Goal: Task Accomplishment & Management: Manage account settings

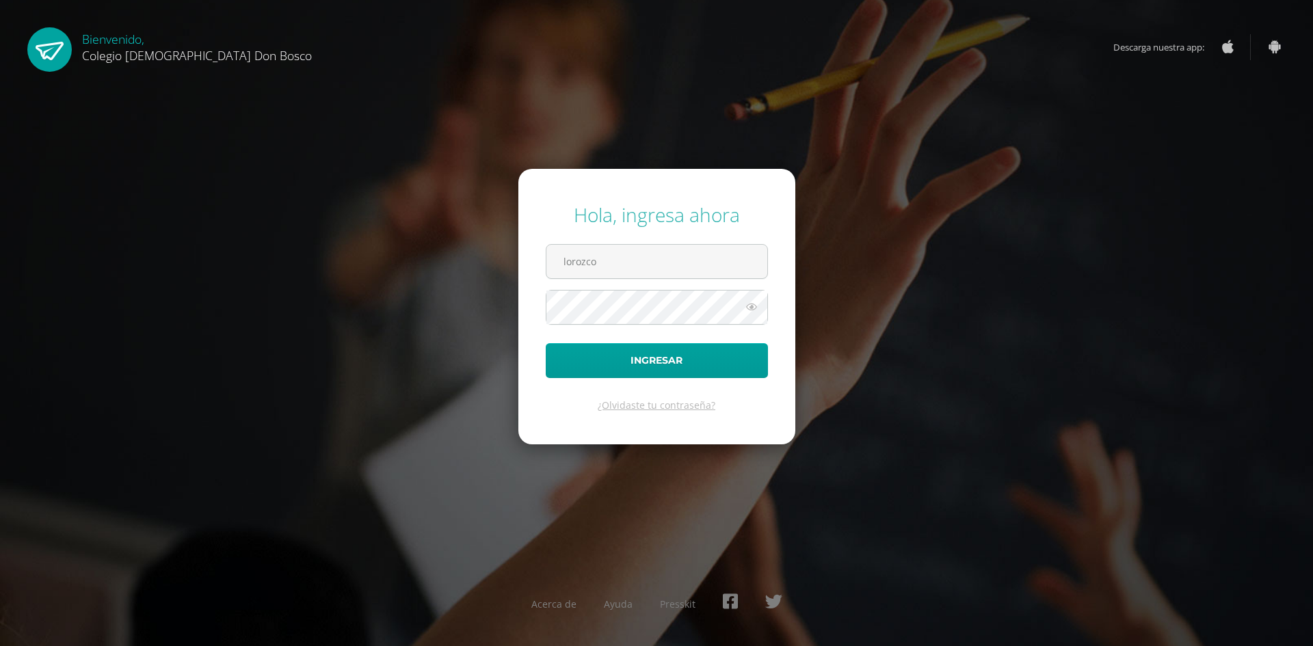
type input "lorozco@colegiodonboscogt.onmicrosoft.com"
click at [546, 343] on button "Ingresar" at bounding box center [657, 360] width 222 height 35
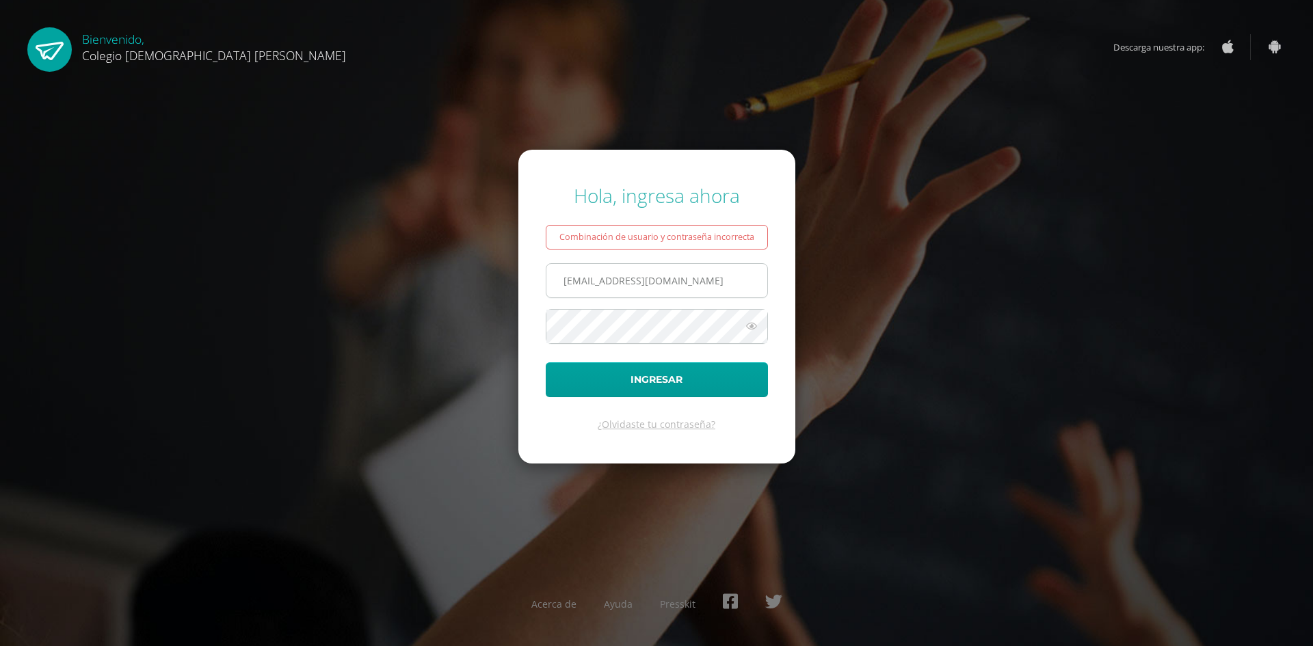
drag, startPoint x: 594, startPoint y: 282, endPoint x: 585, endPoint y: 283, distance: 8.2
click at [592, 282] on input "[EMAIL_ADDRESS][DOMAIN_NAME]" at bounding box center [656, 281] width 221 height 34
drag, startPoint x: 561, startPoint y: 282, endPoint x: 915, endPoint y: 269, distance: 353.8
click at [915, 269] on div "Hola, ingresa ahora Combinación de usuario y contraseña incorrecta [EMAIL_ADDRE…" at bounding box center [656, 323] width 882 height 302
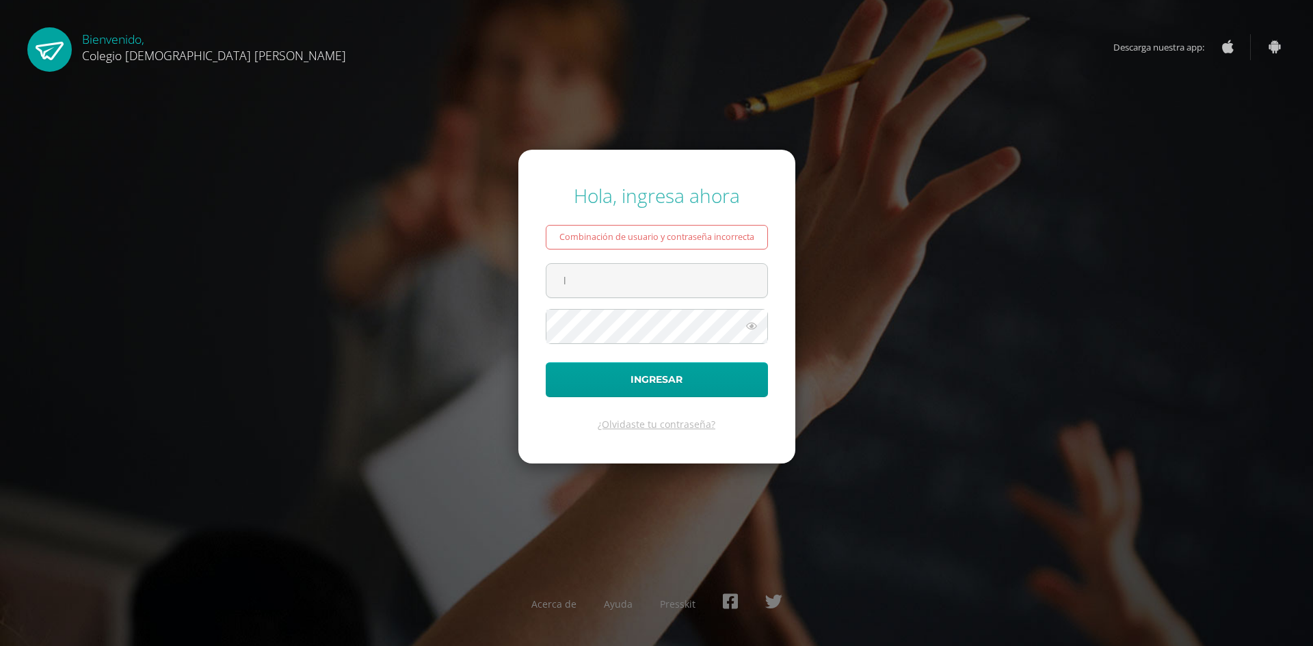
scroll to position [0, 0]
type input "[EMAIL_ADDRESS][DOMAIN_NAME]"
click at [546, 362] on button "Ingresar" at bounding box center [657, 379] width 222 height 35
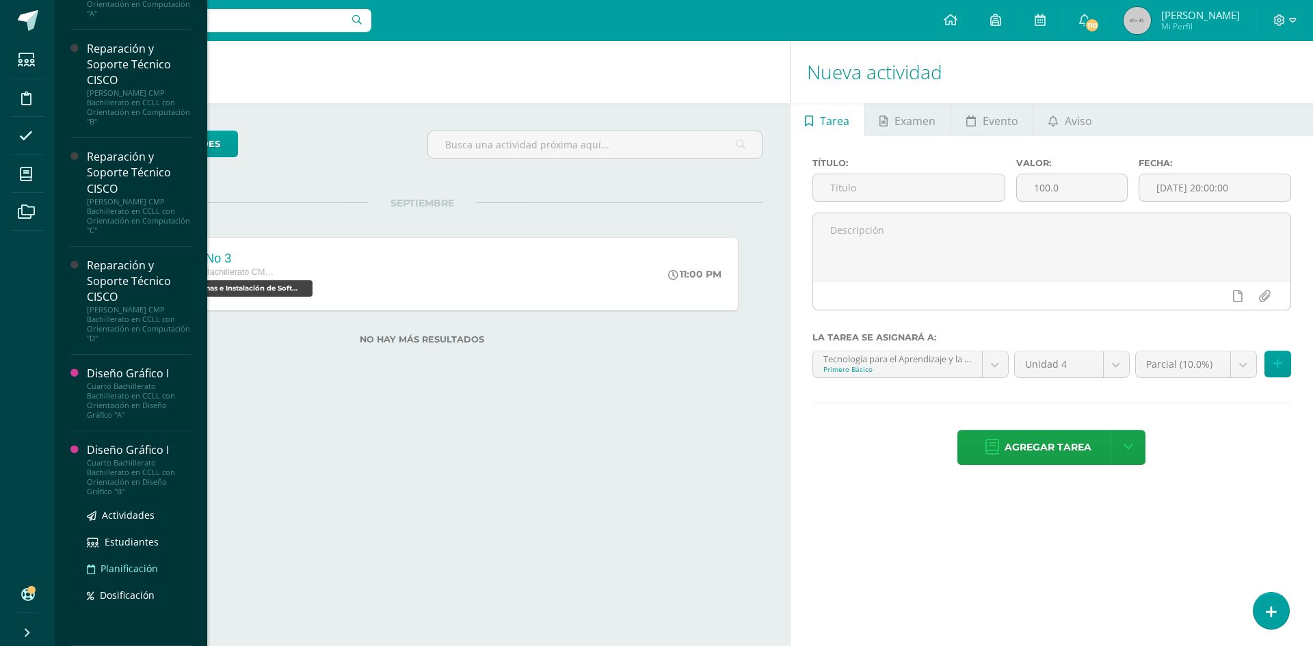
scroll to position [546, 0]
click at [129, 469] on div "Cuarto Bachillerato Bachillerato en CCLL con Orientación en Diseño Gráfico "B"" at bounding box center [139, 477] width 104 height 38
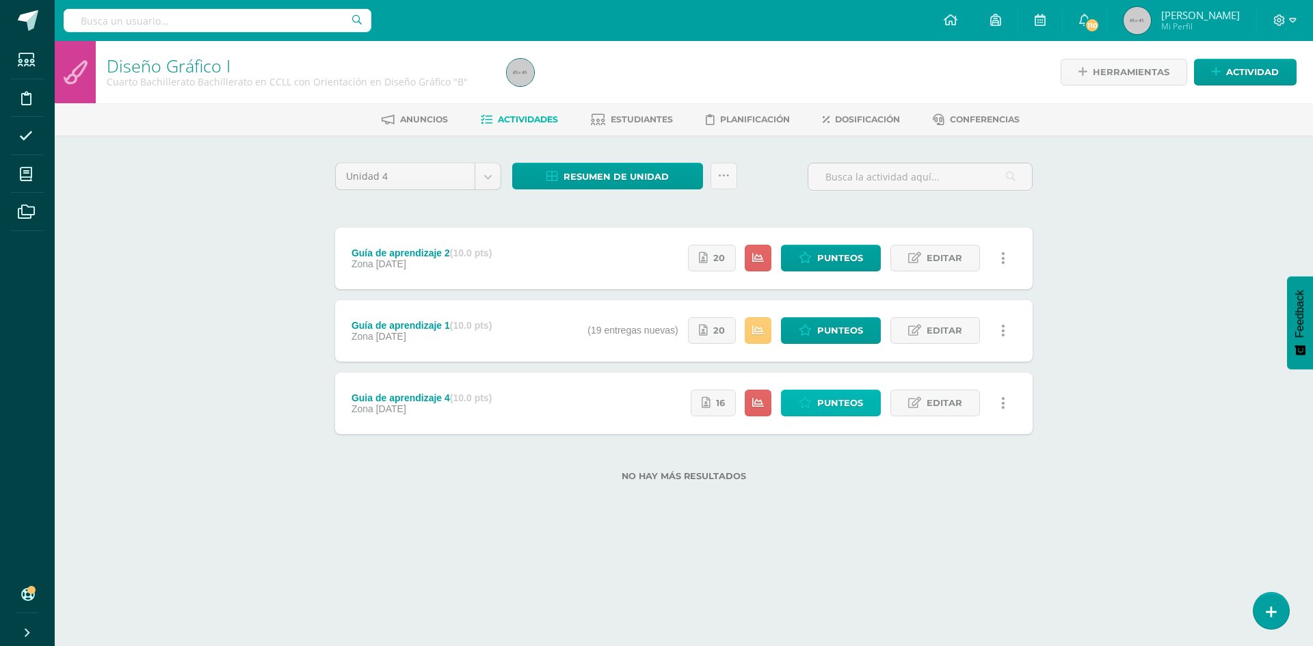
click at [834, 408] on span "Punteos" at bounding box center [840, 402] width 46 height 25
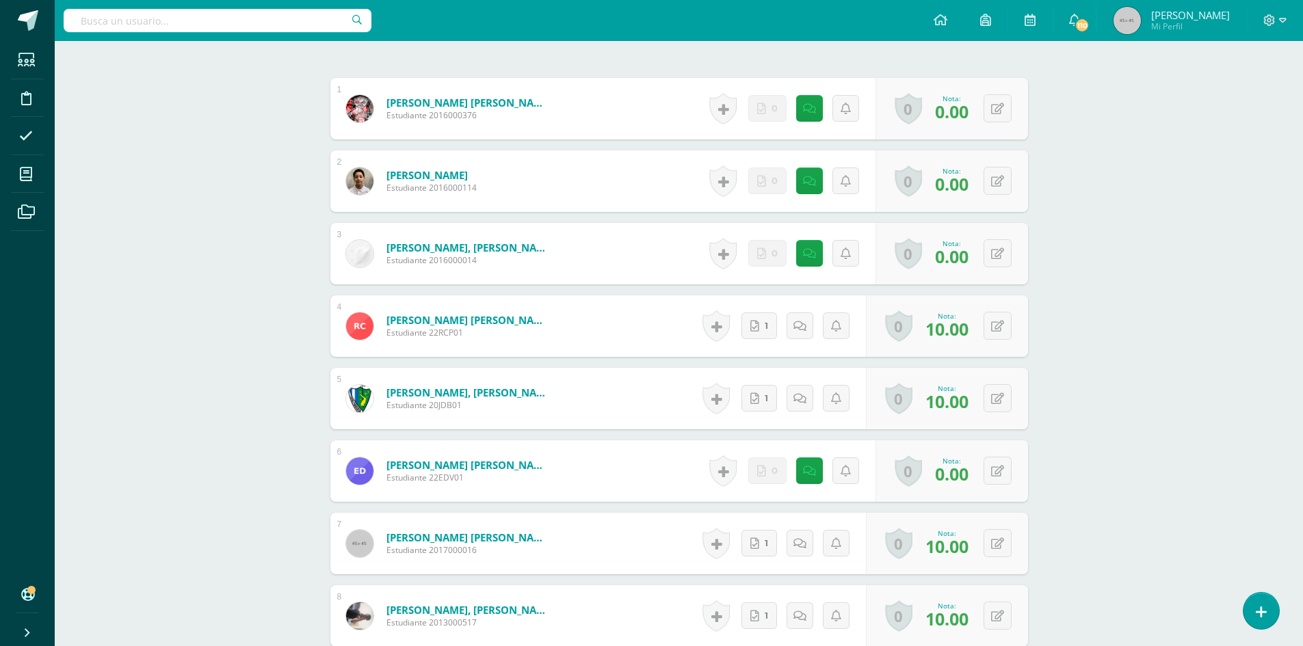
scroll to position [342, 0]
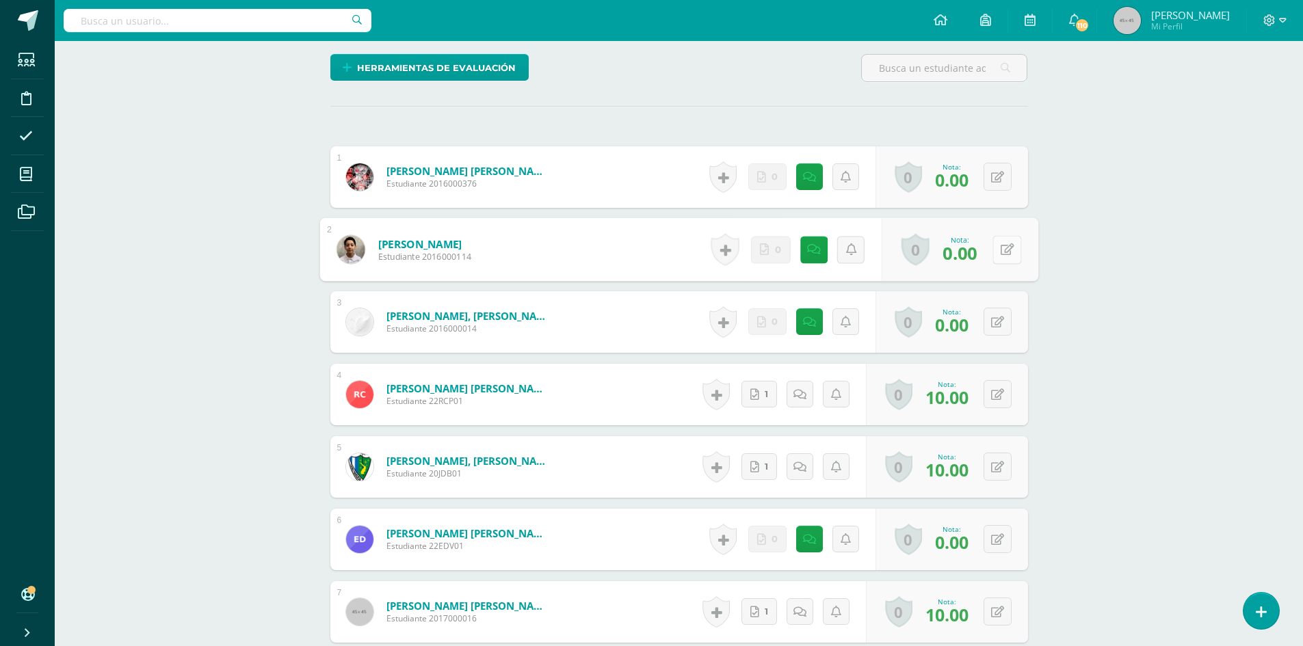
click at [1003, 239] on button at bounding box center [1006, 249] width 29 height 29
type input "10"
click at [969, 257] on icon at bounding box center [970, 254] width 12 height 12
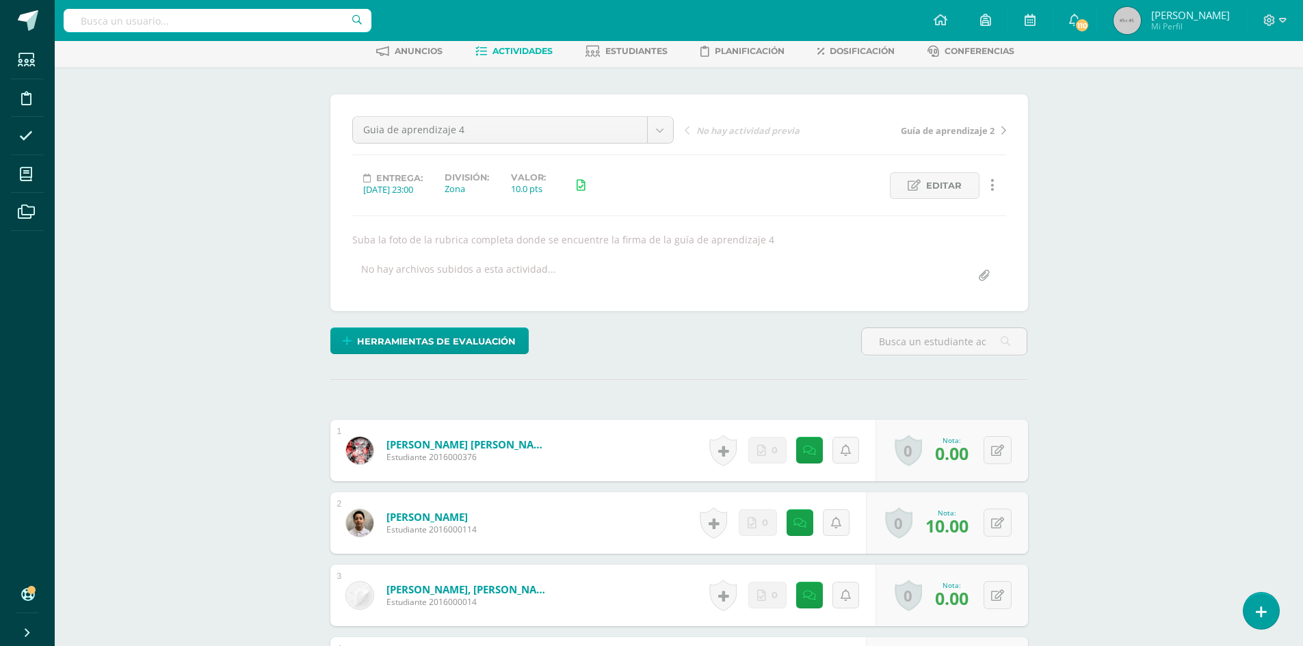
scroll to position [0, 0]
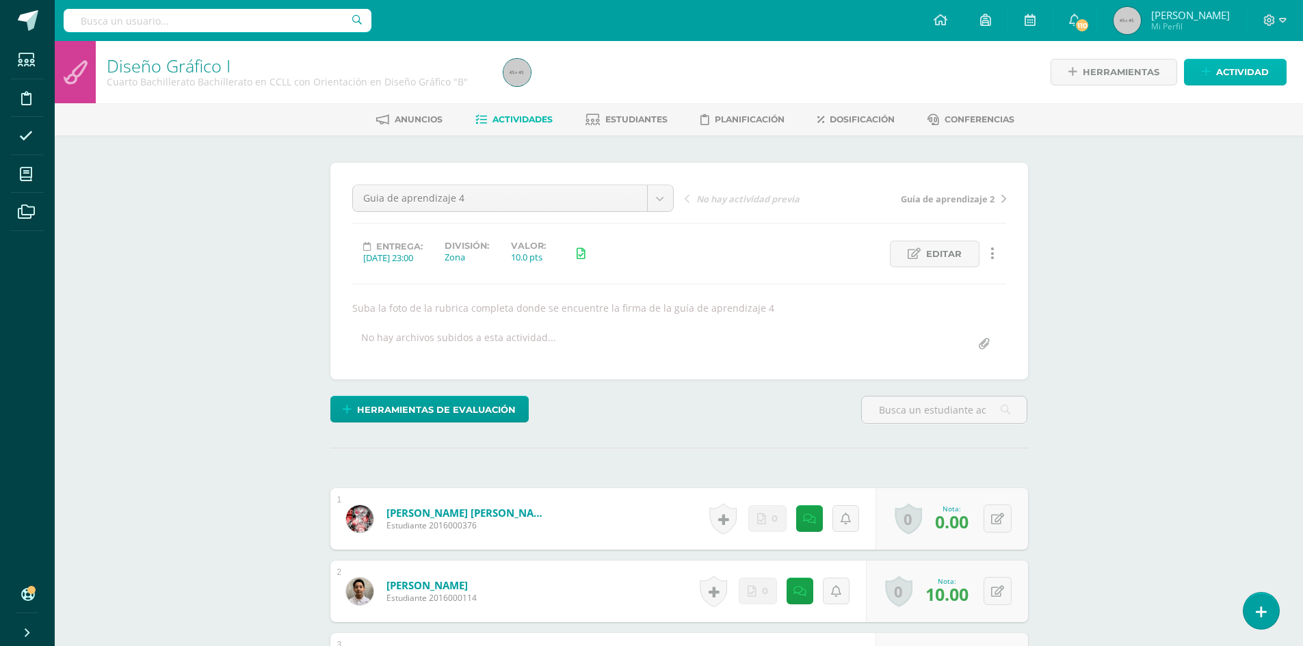
click at [1236, 72] on span "Actividad" at bounding box center [1242, 71] width 53 height 25
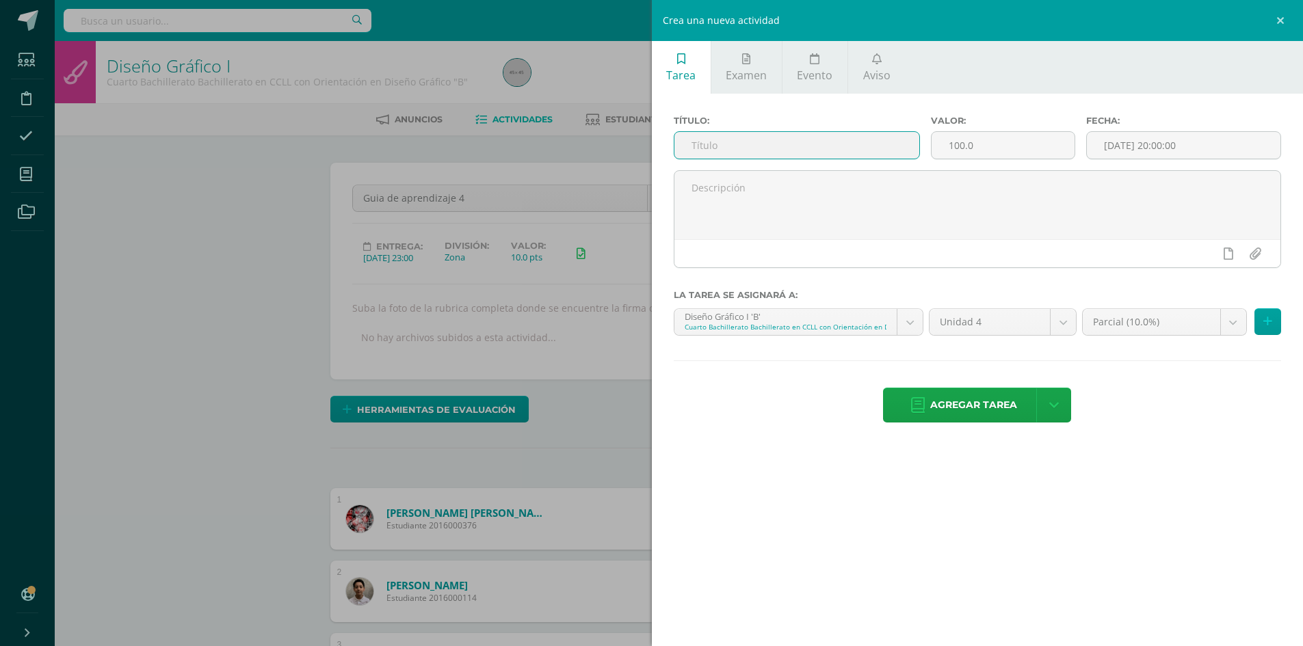
click at [795, 150] on input "text" at bounding box center [796, 145] width 245 height 27
click at [610, 375] on div "Crea una nueva actividad Tarea Examen Evento Aviso Título: Valor: 100.0 Fecha: …" at bounding box center [651, 323] width 1303 height 646
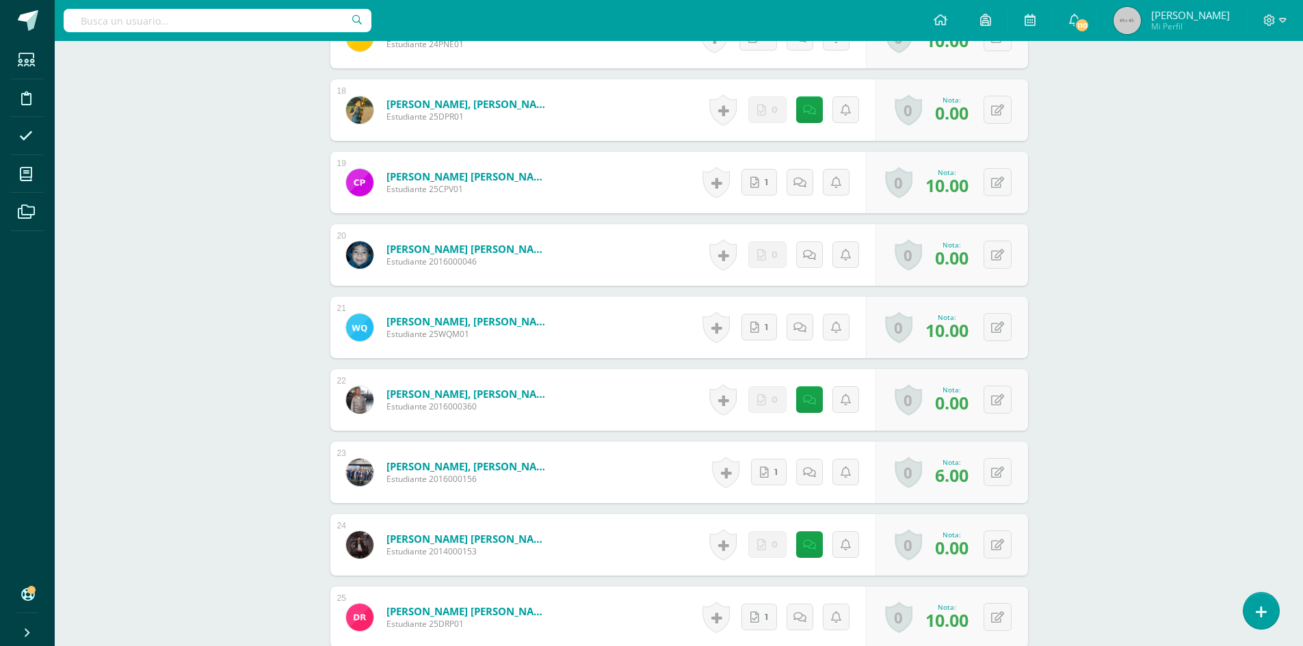
scroll to position [1778, 0]
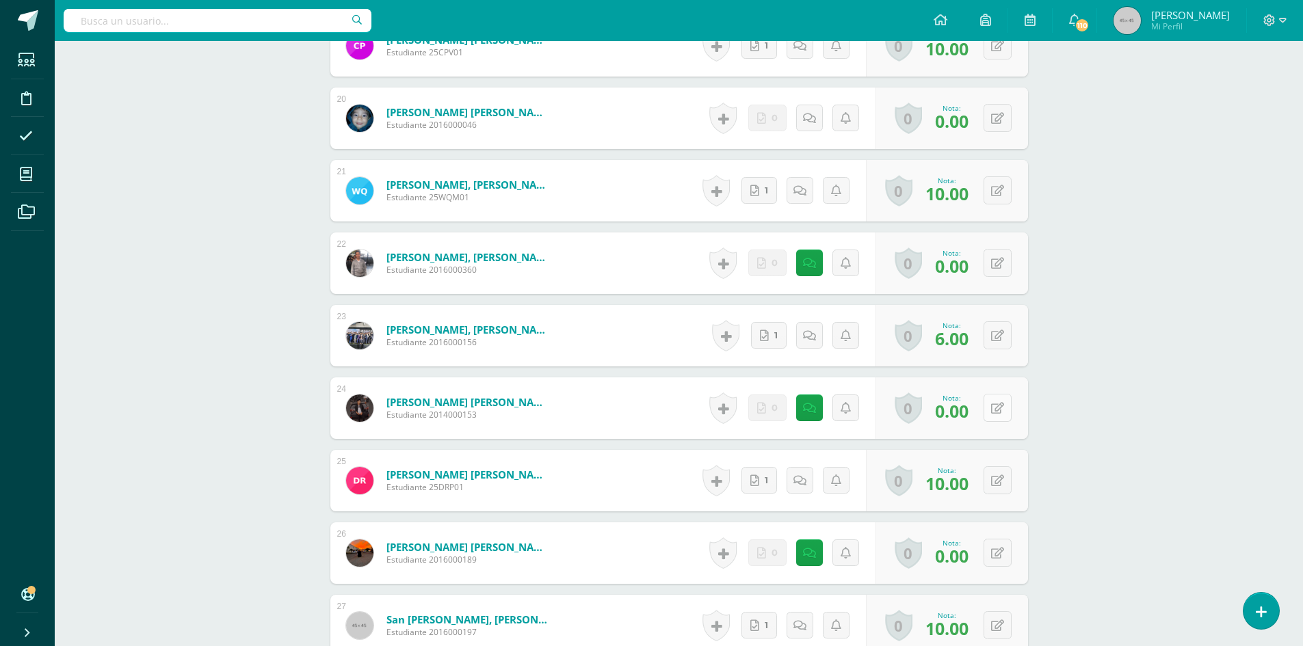
click at [994, 415] on button at bounding box center [997, 408] width 28 height 28
type input "6"
click at [969, 412] on icon at bounding box center [970, 413] width 12 height 12
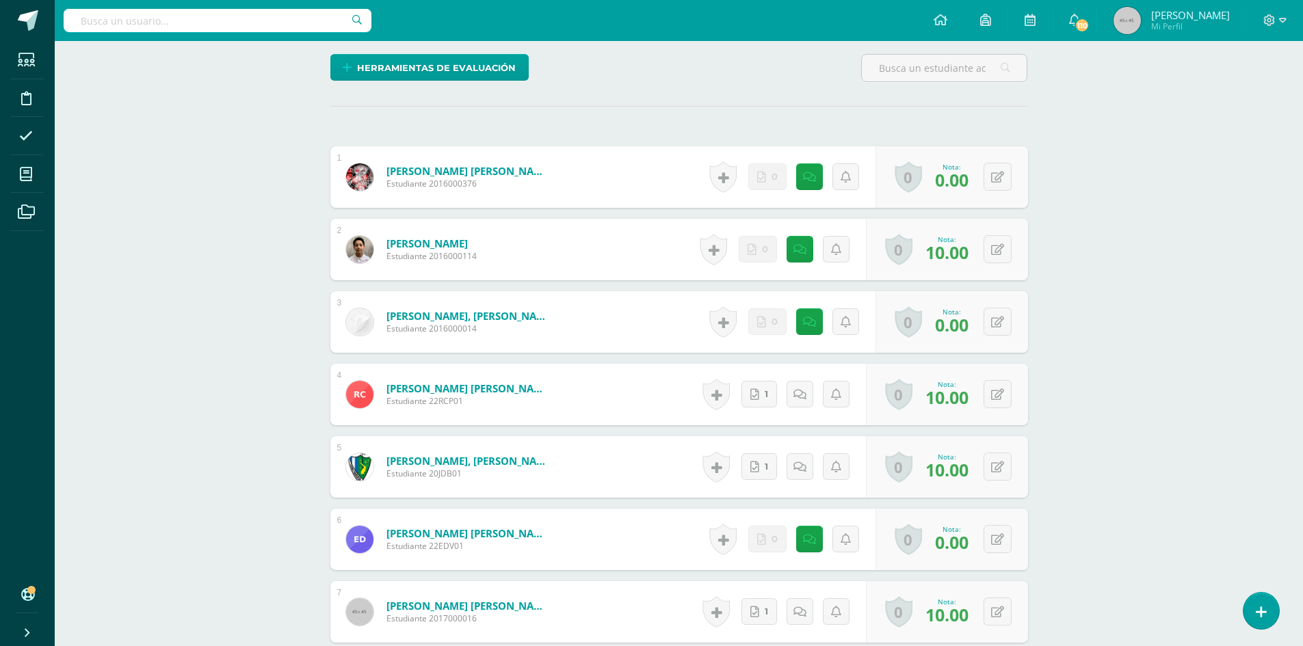
scroll to position [0, 0]
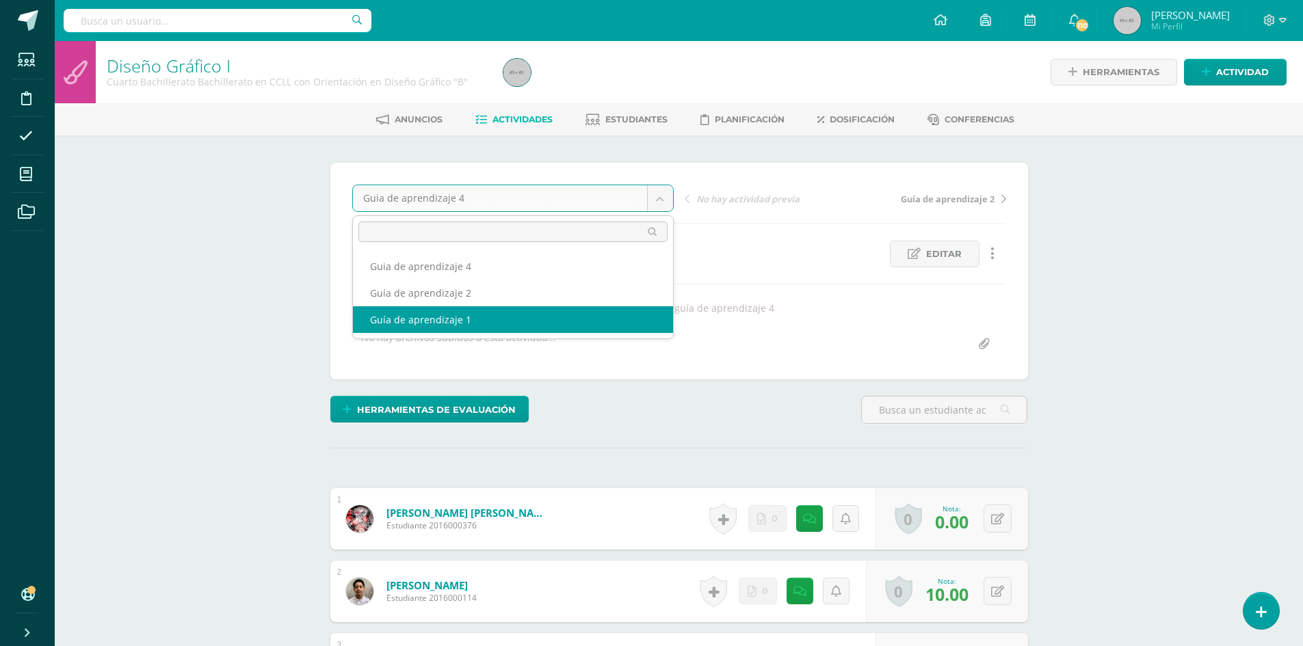
select select "/dashboard/teacher/grade-activity/179547/"
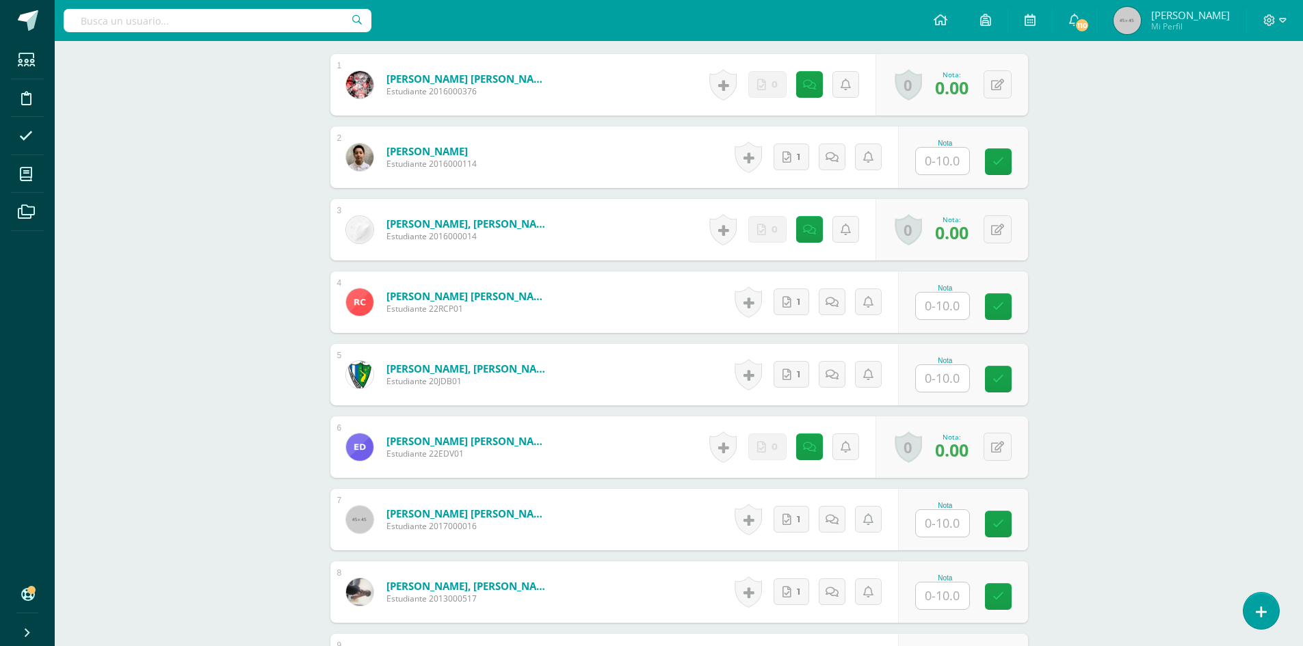
scroll to position [571, 0]
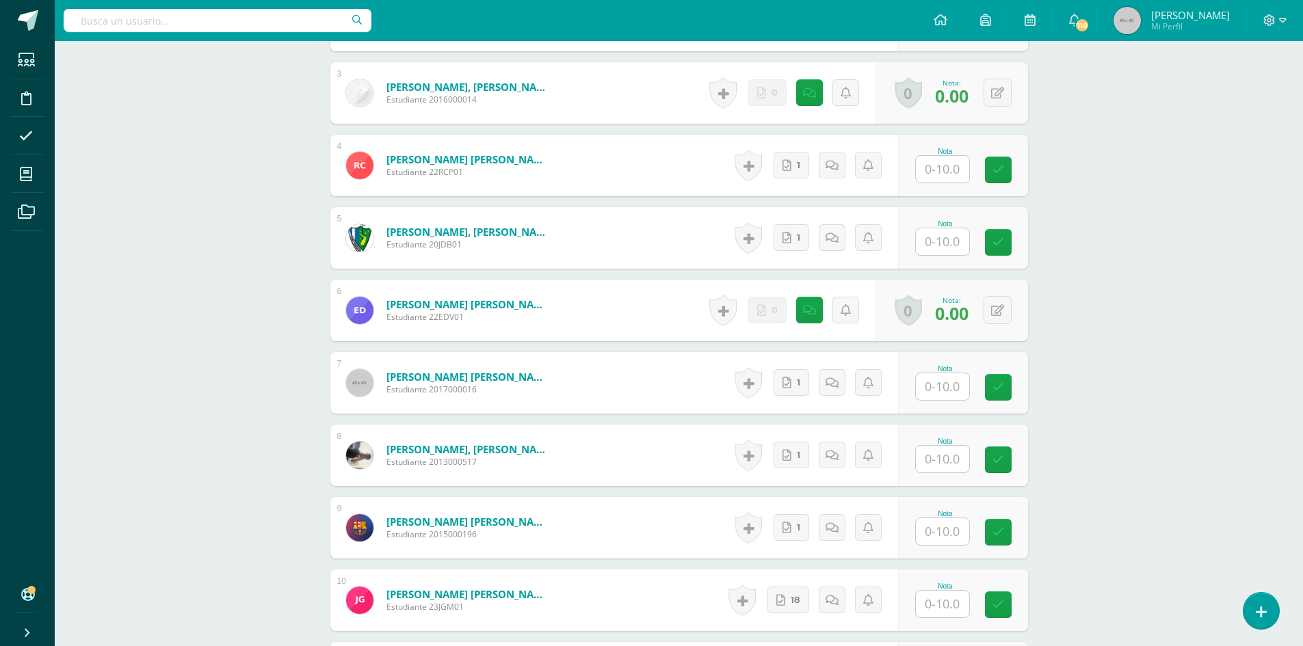
click at [947, 457] on input "text" at bounding box center [942, 459] width 53 height 27
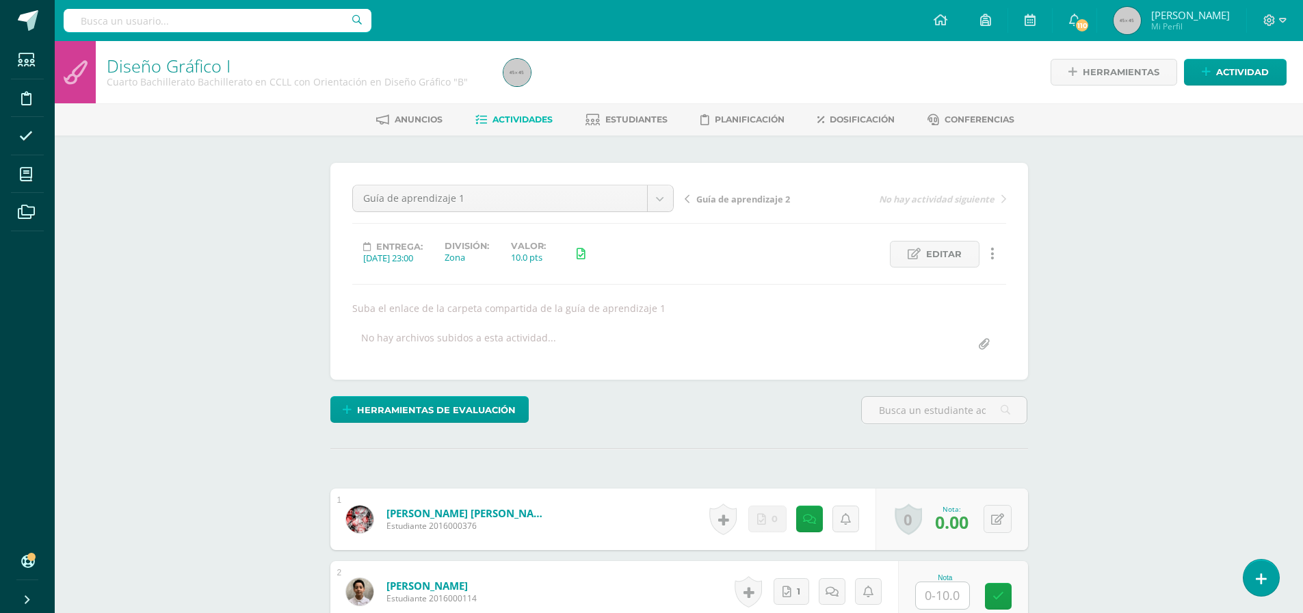
scroll to position [205, 0]
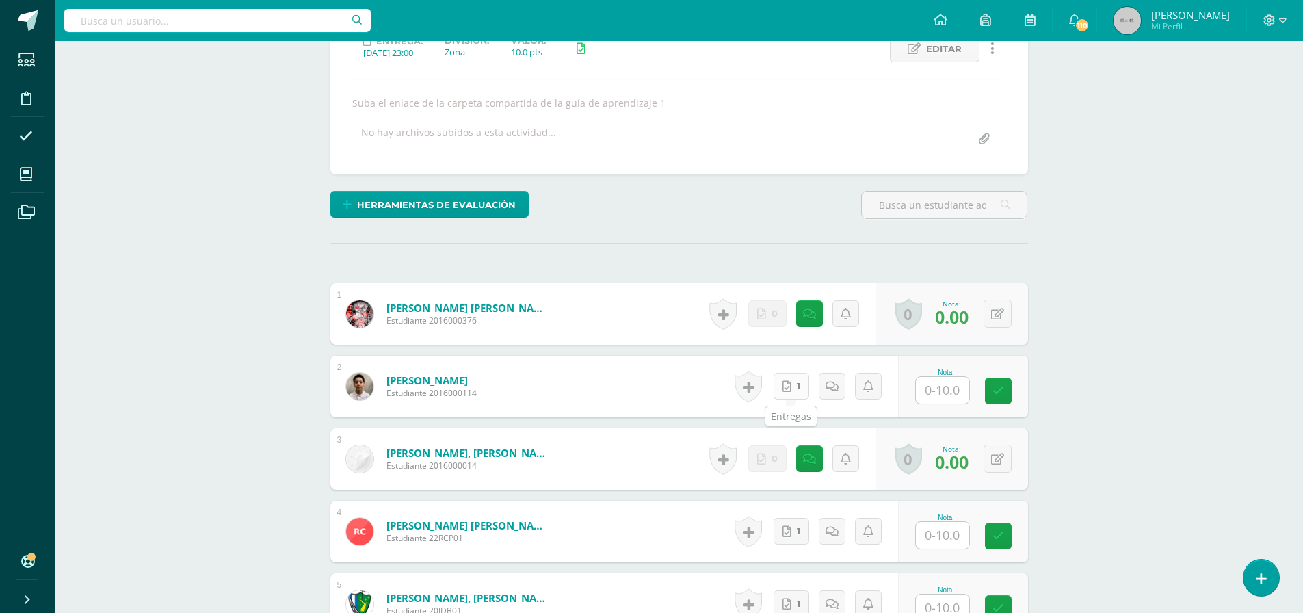
click at [795, 390] on link "1" at bounding box center [791, 386] width 36 height 27
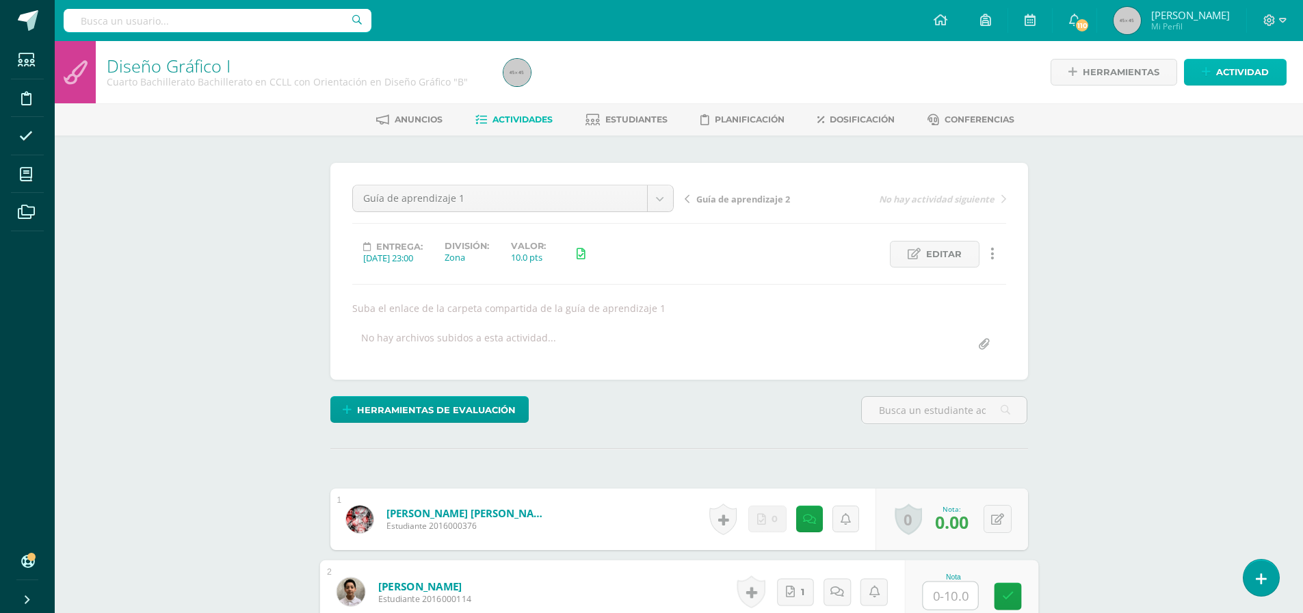
click at [1240, 72] on span "Actividad" at bounding box center [1242, 71] width 53 height 25
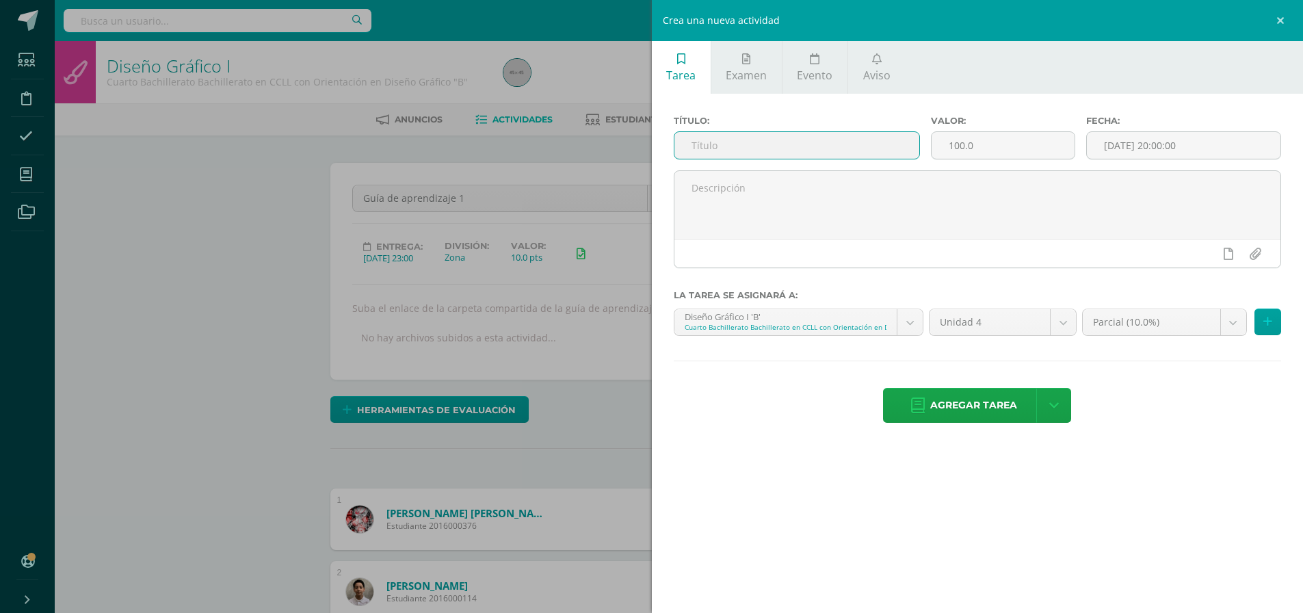
click at [825, 146] on input "text" at bounding box center [796, 145] width 245 height 27
drag, startPoint x: 803, startPoint y: 142, endPoint x: 715, endPoint y: 193, distance: 101.7
click at [639, 146] on div "Crea una nueva actividad Tarea Examen Evento Aviso Título: Guía de aprendizaje …" at bounding box center [651, 306] width 1303 height 613
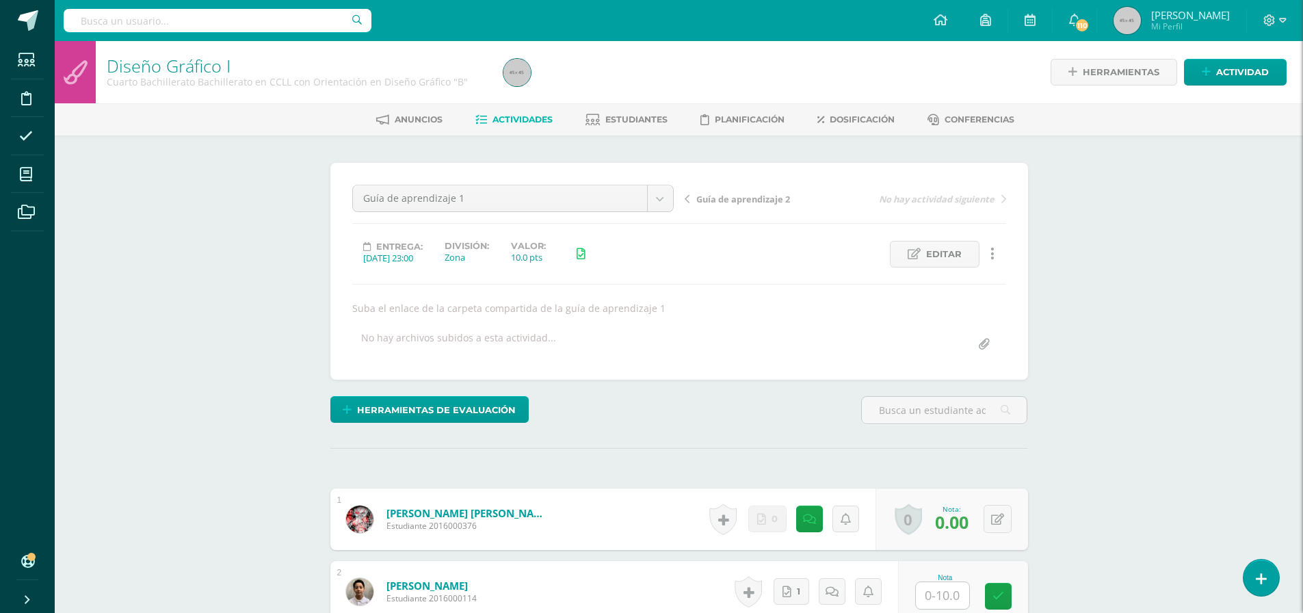
type input "Guía de aprendizaje 3"
click at [1246, 70] on span "Actividad" at bounding box center [1242, 71] width 53 height 25
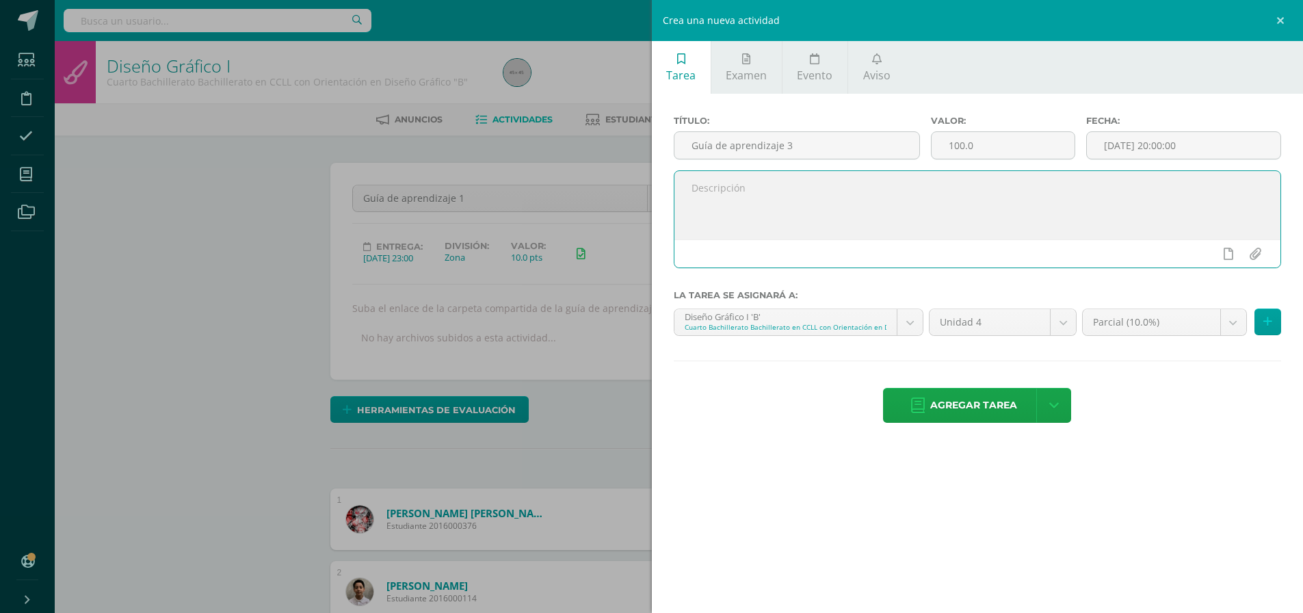
click at [799, 206] on textarea at bounding box center [977, 205] width 607 height 68
paste textarea "Guía de aprendizaje 3"
type textarea "Guía de aprendizaje 3"
click at [1002, 141] on input "100.0" at bounding box center [1002, 145] width 142 height 27
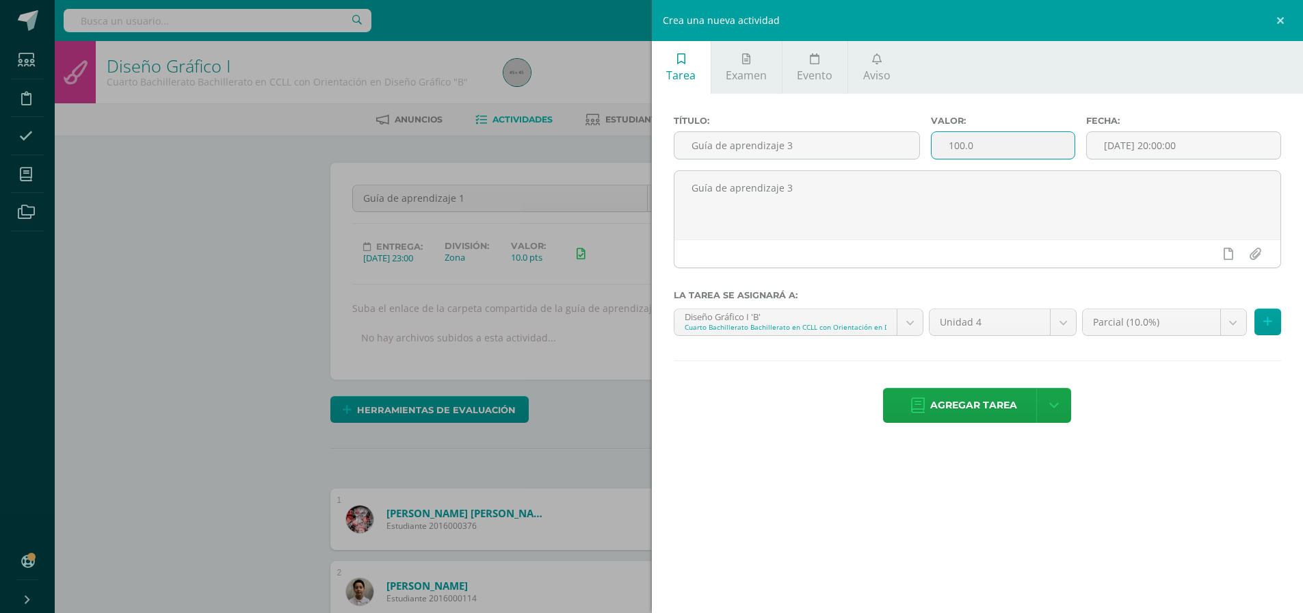
click at [972, 138] on input "100.0" at bounding box center [1002, 145] width 142 height 27
drag, startPoint x: 975, startPoint y: 148, endPoint x: 903, endPoint y: 148, distance: 71.8
click at [903, 148] on div "Título: Guía de aprendizaje 3 Valor: 100.0 Fecha: 2025-09-11 20:00:00" at bounding box center [977, 143] width 619 height 55
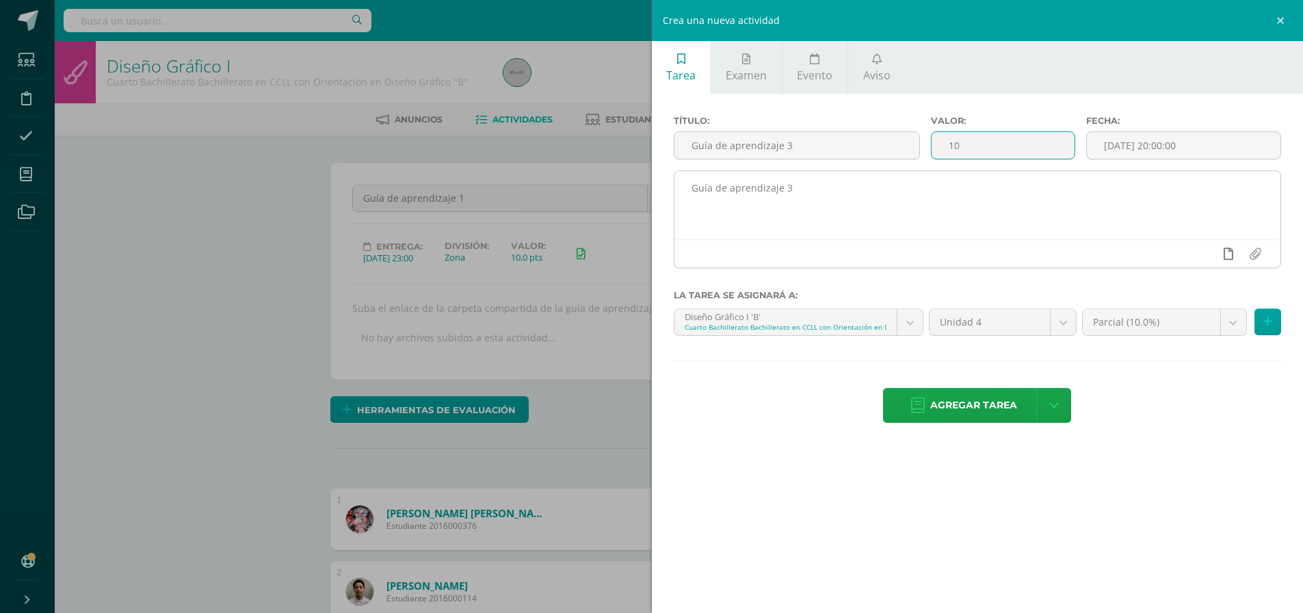
type input "10"
click at [1229, 262] on link at bounding box center [1227, 254] width 27 height 26
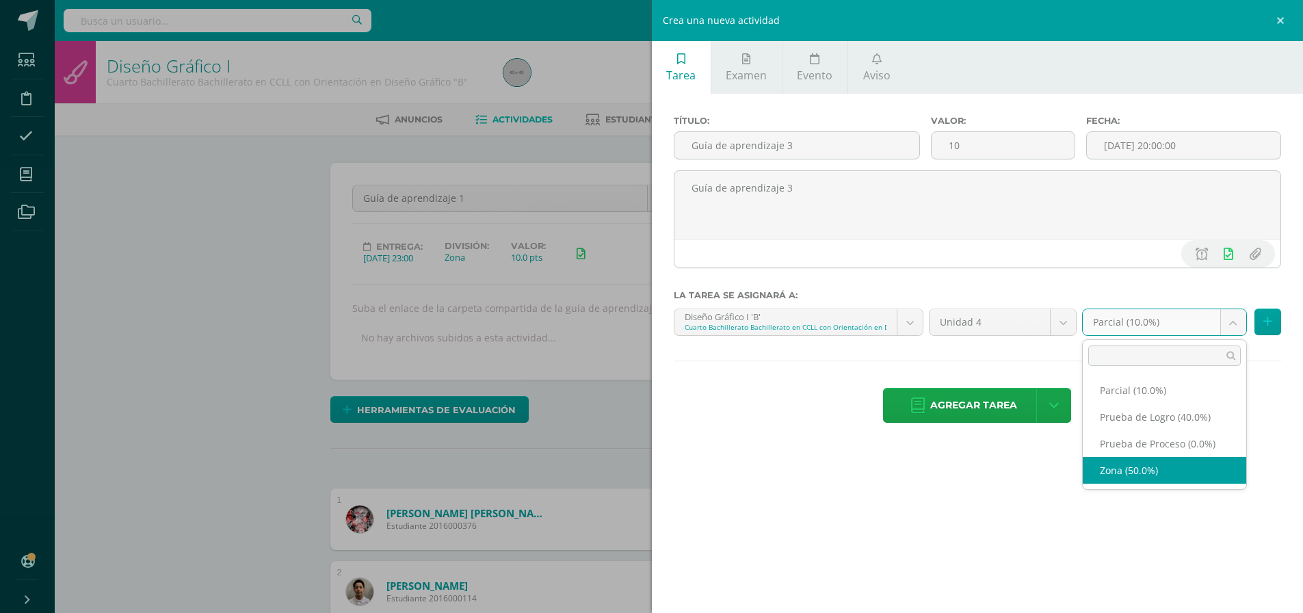
select select "164043"
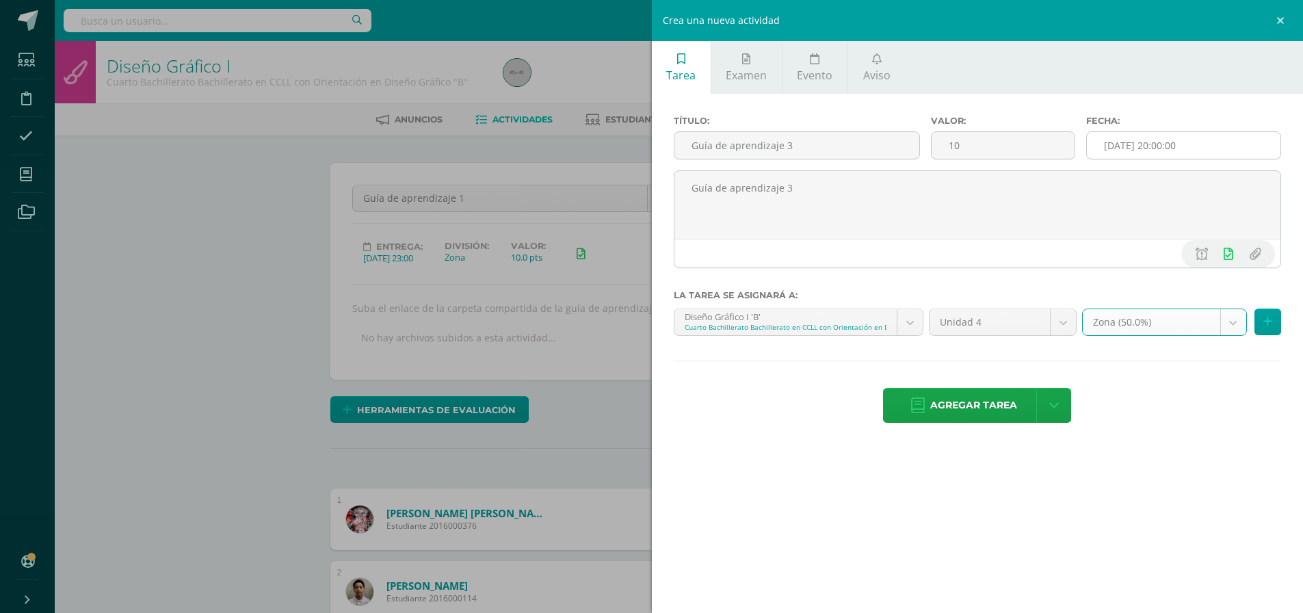
click at [1148, 142] on input "2025-09-11 20:00:00" at bounding box center [1184, 145] width 194 height 27
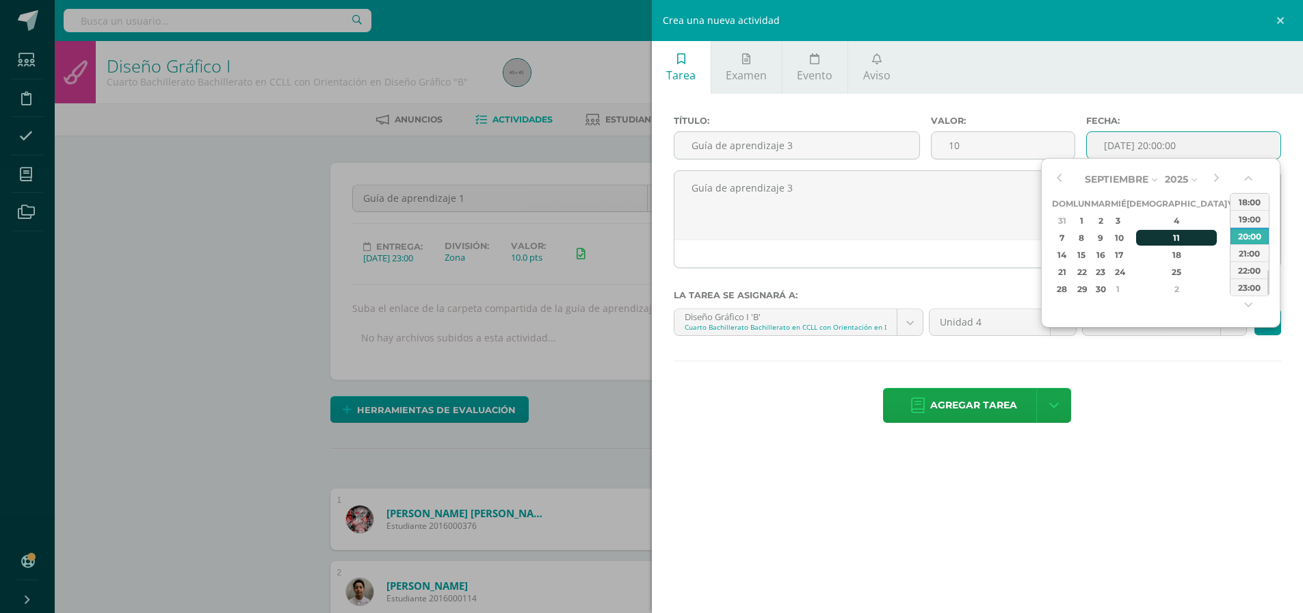
click at [1160, 243] on div "11" at bounding box center [1176, 238] width 81 height 16
click at [1247, 291] on div "23:00" at bounding box center [1249, 286] width 38 height 17
type input "2025-09-11 23:00"
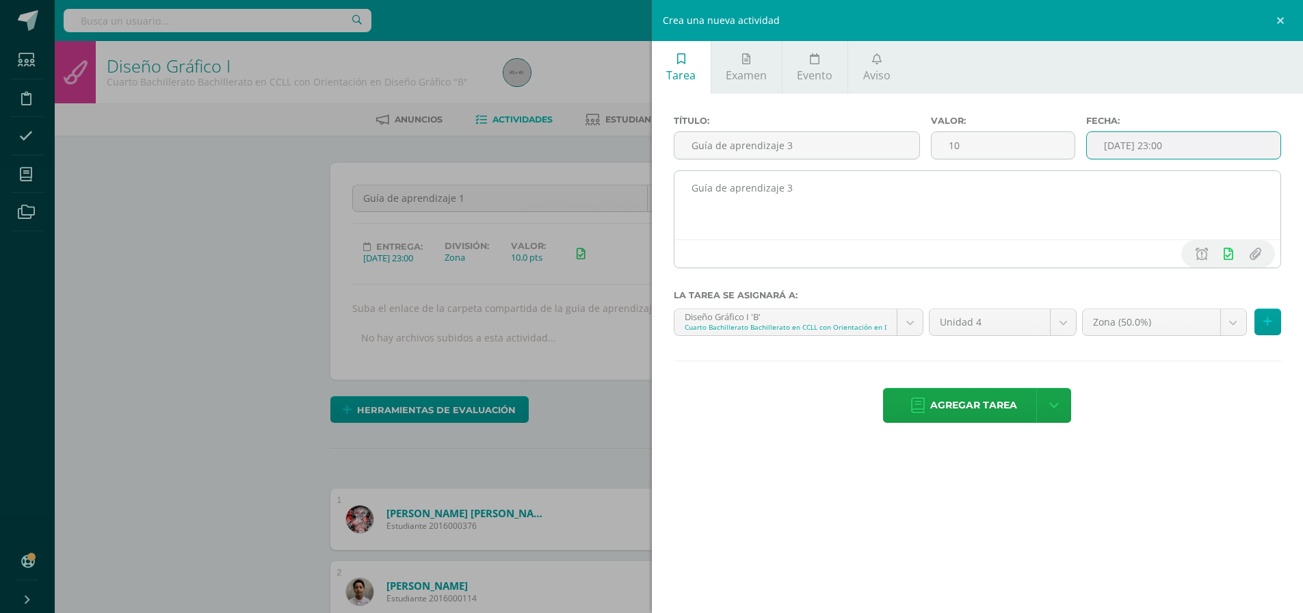
click at [935, 215] on textarea "Guía de aprendizaje 3" at bounding box center [977, 205] width 607 height 68
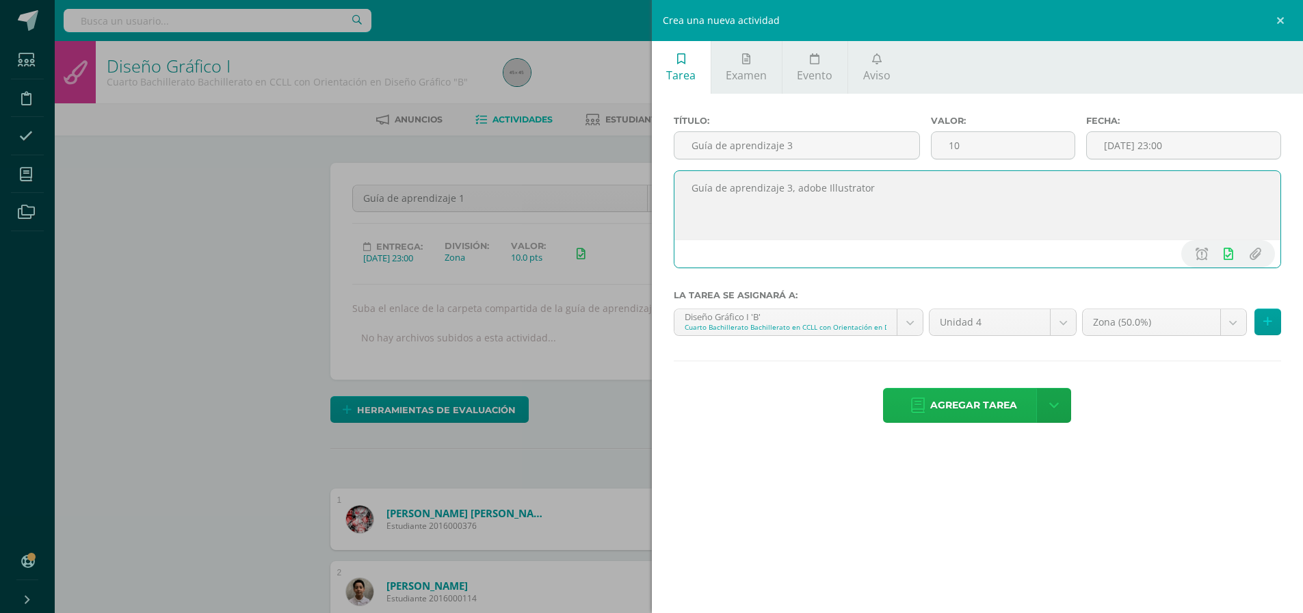
type textarea "Guía de aprendizaje 3, adobe Illustrator"
click at [969, 397] on span "Agregar tarea" at bounding box center [973, 405] width 87 height 34
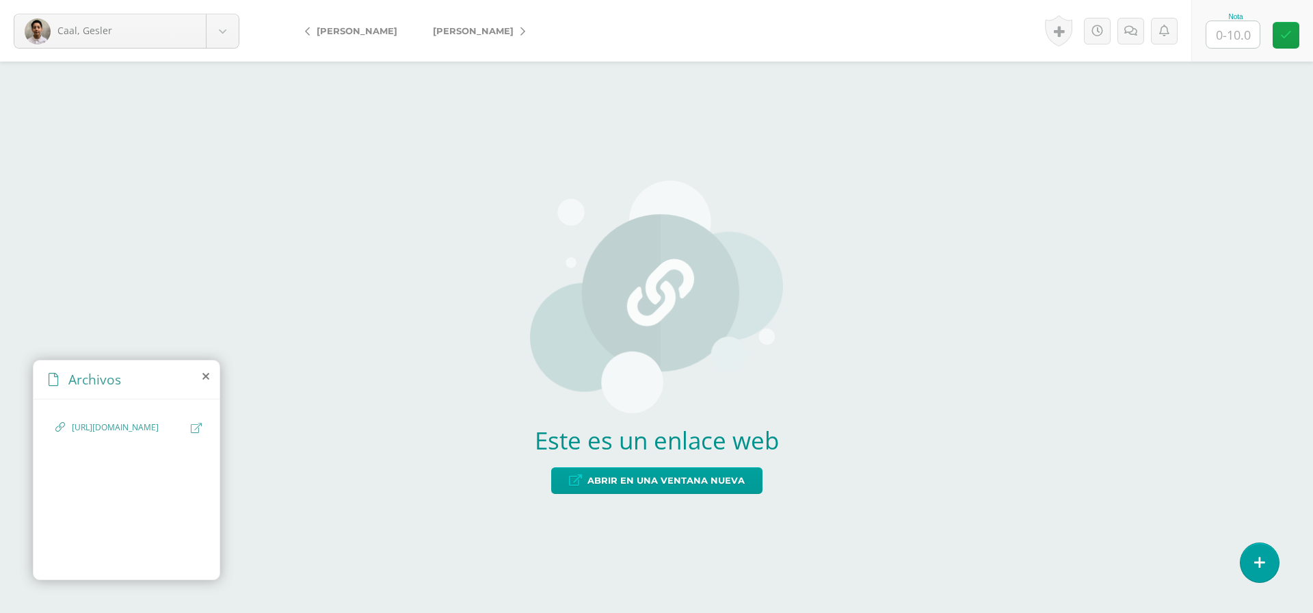
click at [194, 425] on icon at bounding box center [196, 428] width 11 height 10
click at [1227, 40] on input "text" at bounding box center [1232, 34] width 53 height 27
click at [1286, 34] on icon at bounding box center [1286, 35] width 12 height 12
type input "10"
click at [478, 23] on link "[PERSON_NAME]" at bounding box center [475, 30] width 121 height 33
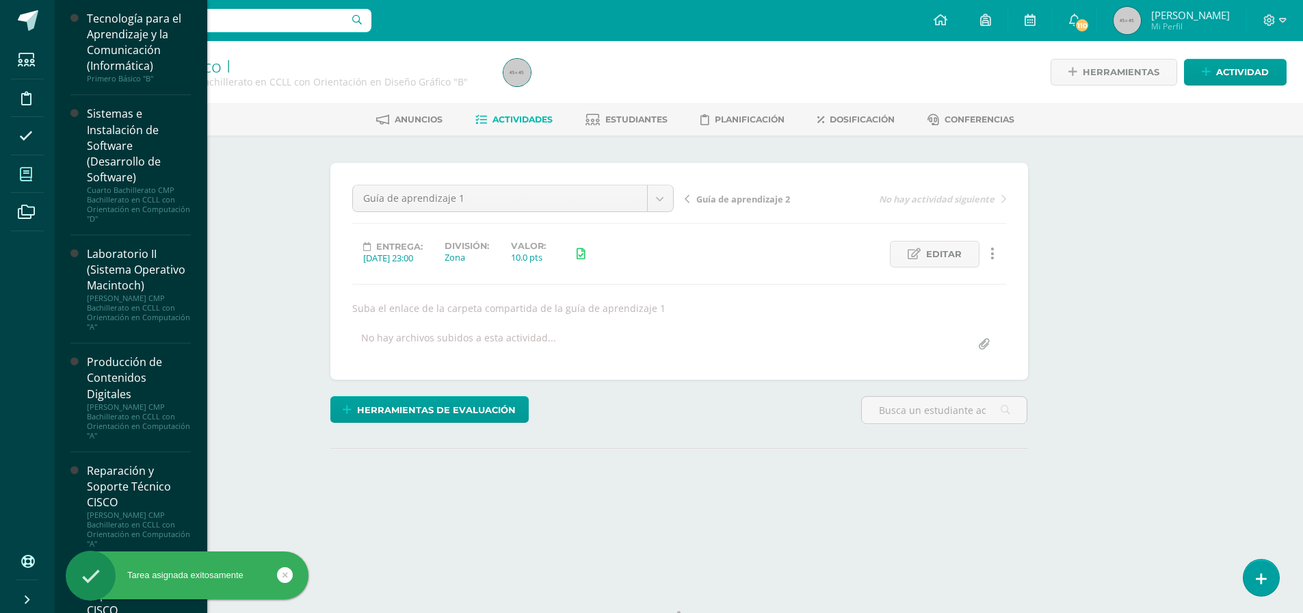
click at [19, 172] on span at bounding box center [26, 174] width 31 height 31
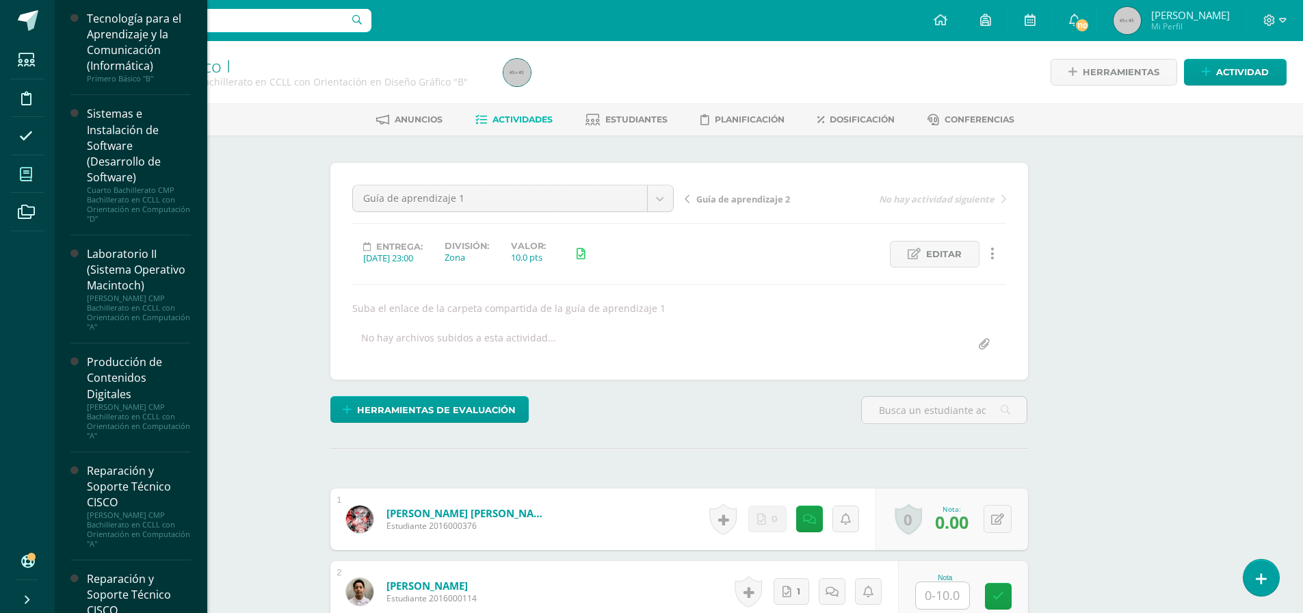
scroll to position [1, 0]
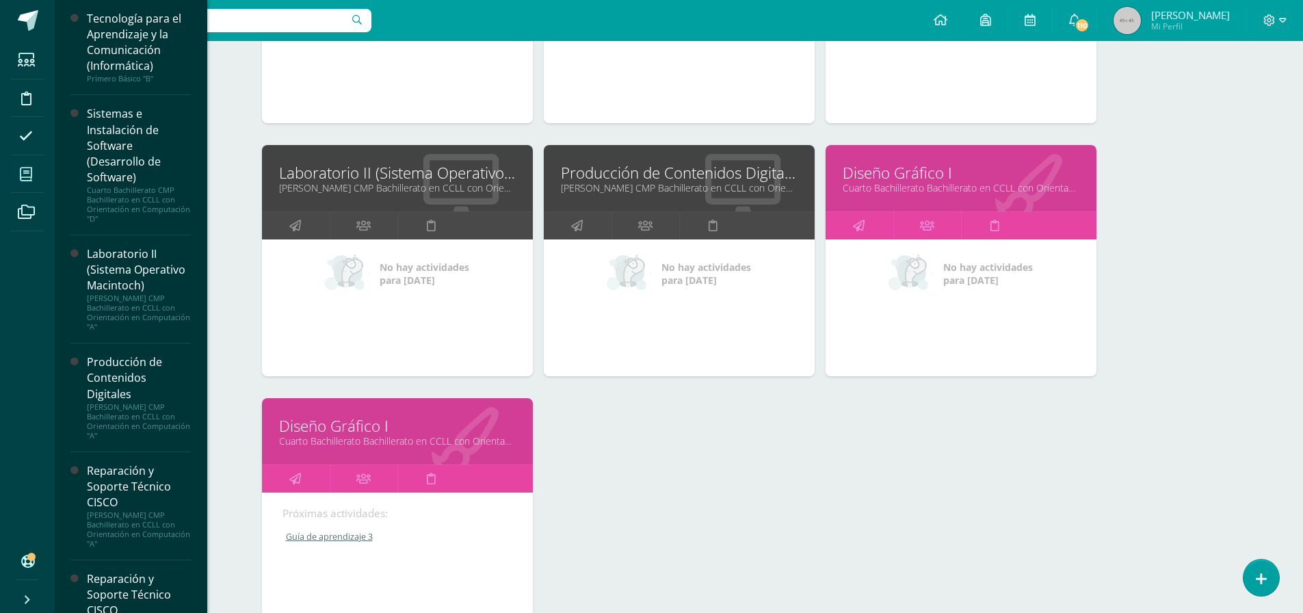
scroll to position [745, 0]
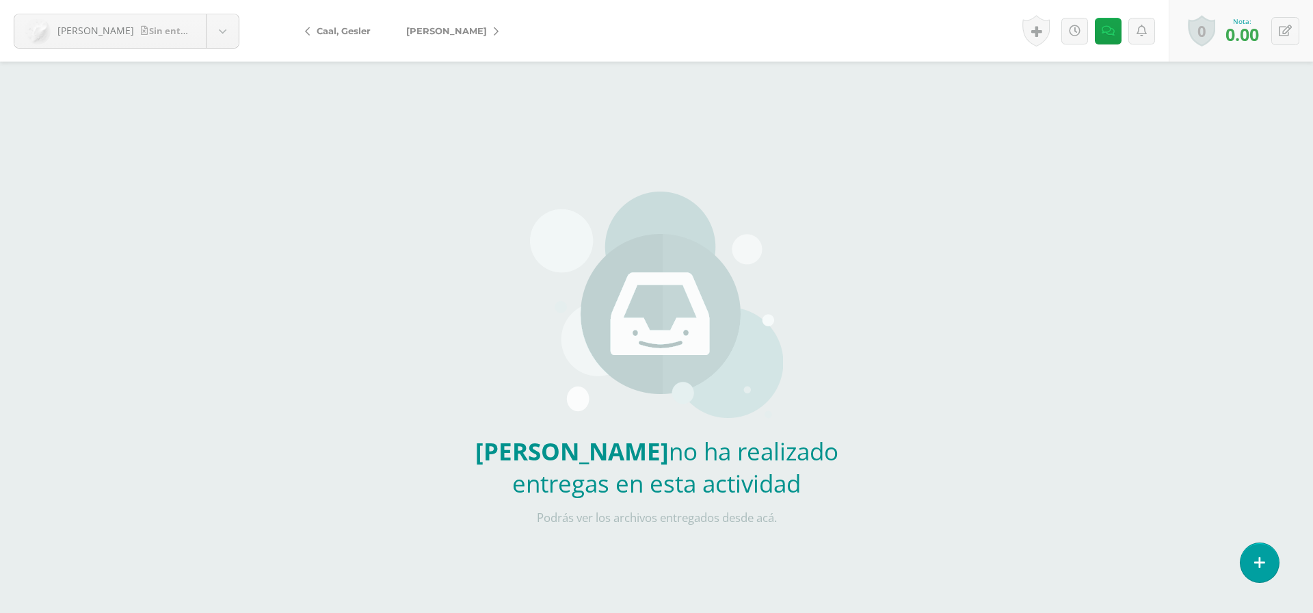
click at [446, 34] on span "[PERSON_NAME]" at bounding box center [446, 30] width 81 height 11
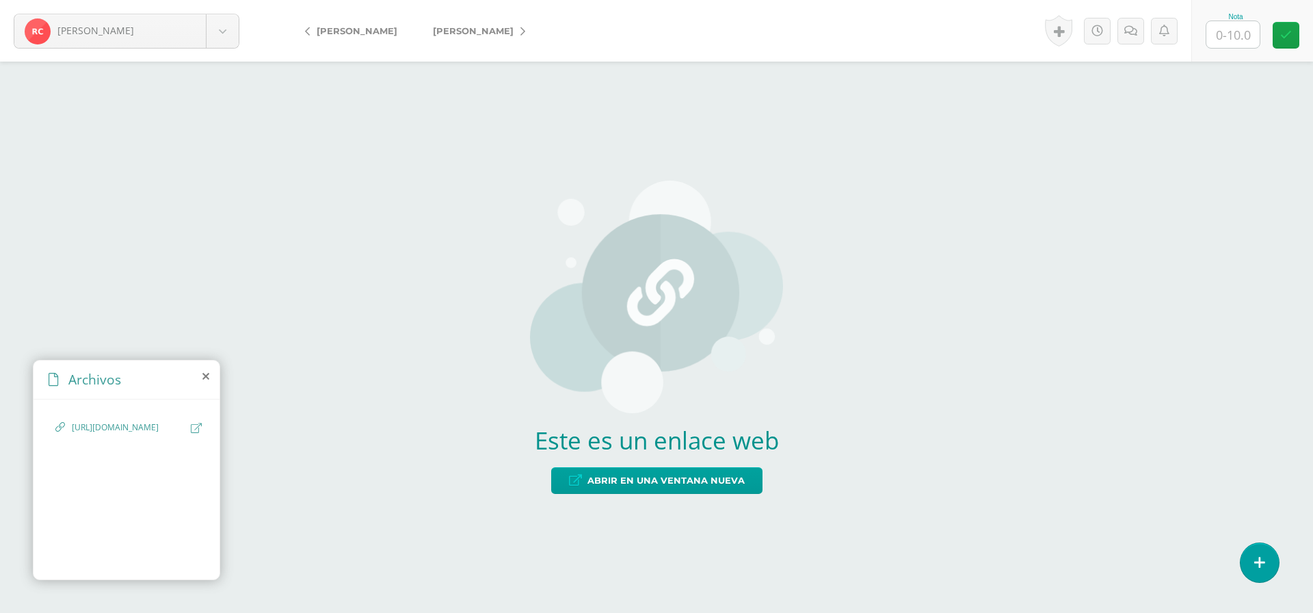
click at [196, 428] on icon at bounding box center [196, 428] width 11 height 10
click at [1236, 40] on input "text" at bounding box center [1232, 34] width 53 height 27
click at [1275, 40] on link at bounding box center [1286, 35] width 27 height 27
type input "10"
click at [475, 36] on span "[PERSON_NAME]" at bounding box center [473, 30] width 81 height 11
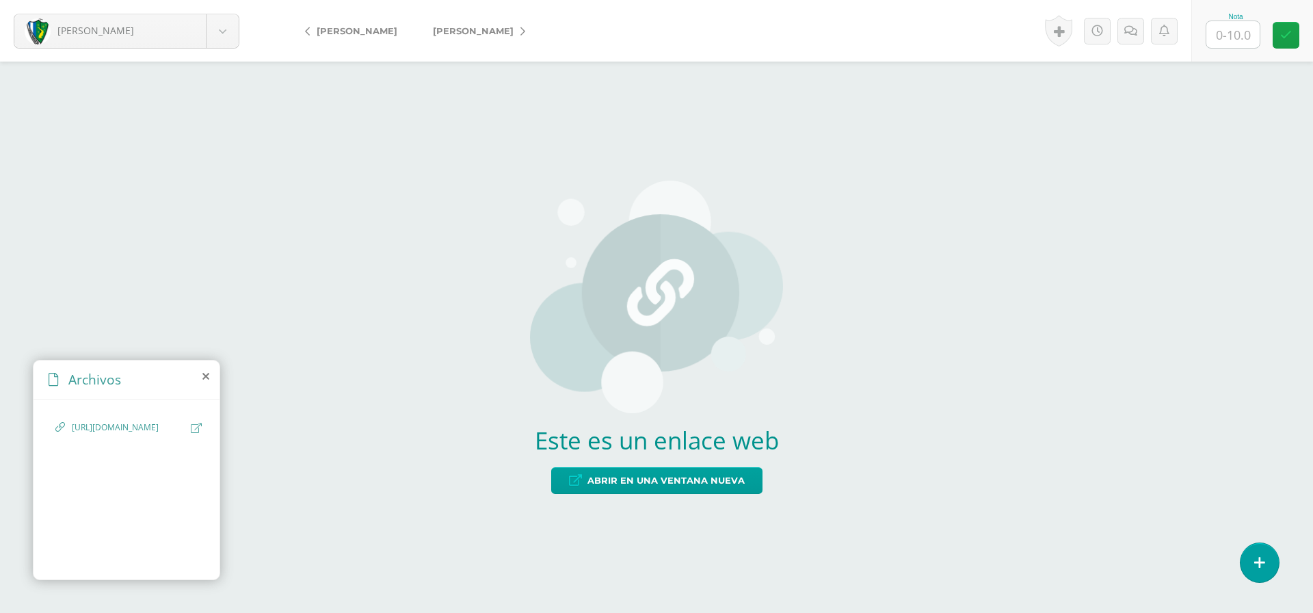
click at [193, 425] on icon at bounding box center [196, 428] width 11 height 10
click at [1235, 38] on input "text" at bounding box center [1232, 34] width 53 height 27
type input "0"
click at [1288, 36] on icon at bounding box center [1286, 35] width 12 height 12
click at [1138, 27] on link at bounding box center [1145, 31] width 27 height 27
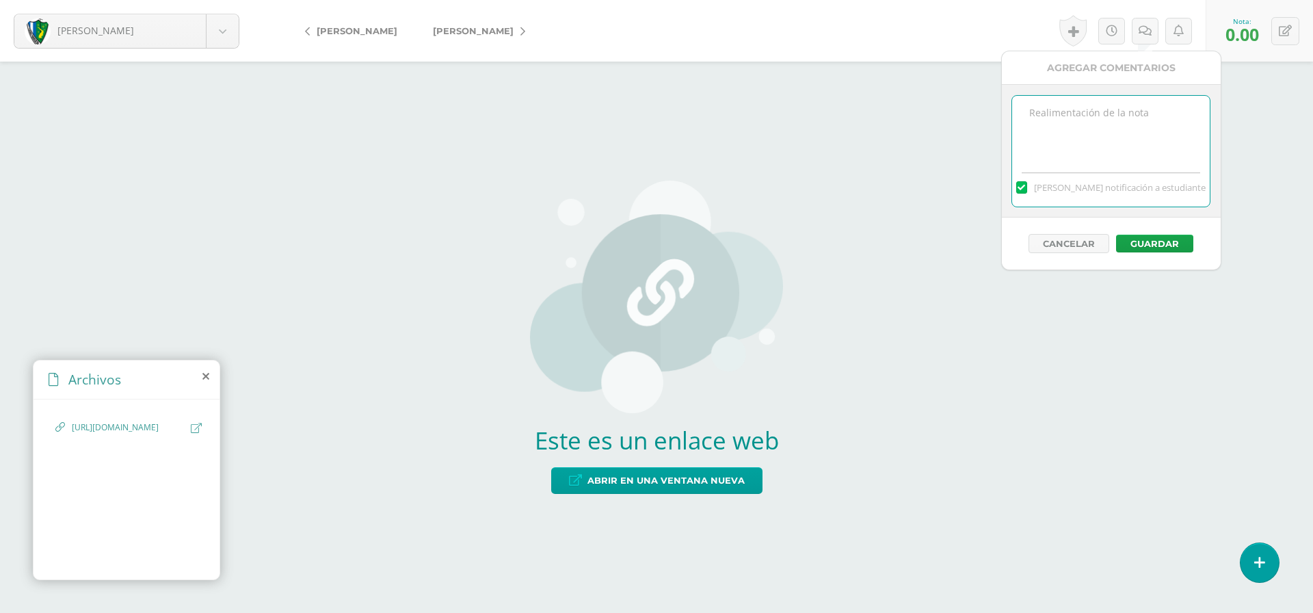
click at [1082, 159] on textarea at bounding box center [1111, 130] width 198 height 68
type textarea "La carpeta no esta creada"
click at [1150, 255] on div "Cancelar Guardar" at bounding box center [1111, 243] width 219 height 52
click at [1150, 252] on button "Guardar" at bounding box center [1154, 244] width 77 height 18
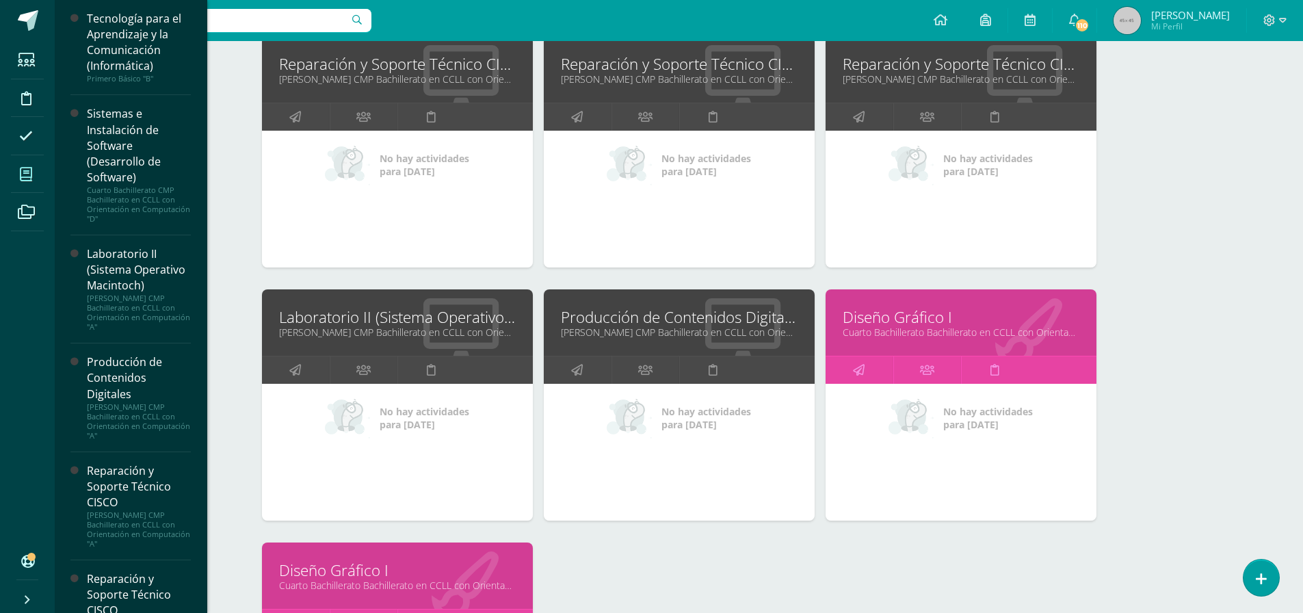
scroll to position [676, 0]
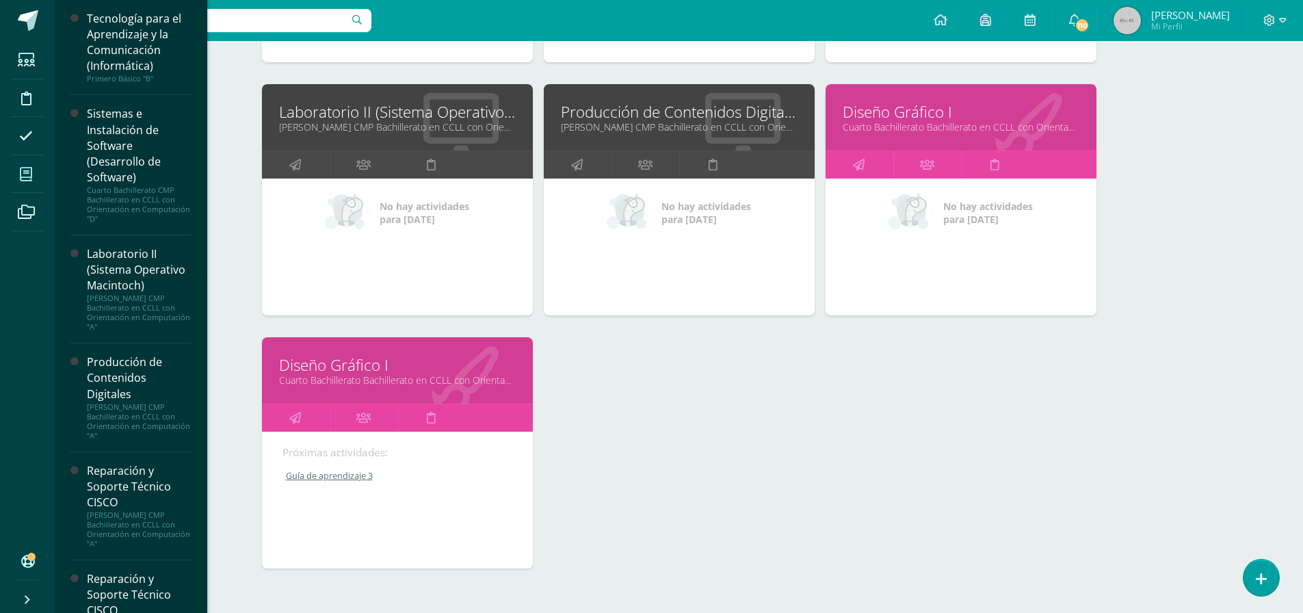
click at [334, 369] on link "Diseño Gráfico I" at bounding box center [397, 364] width 237 height 21
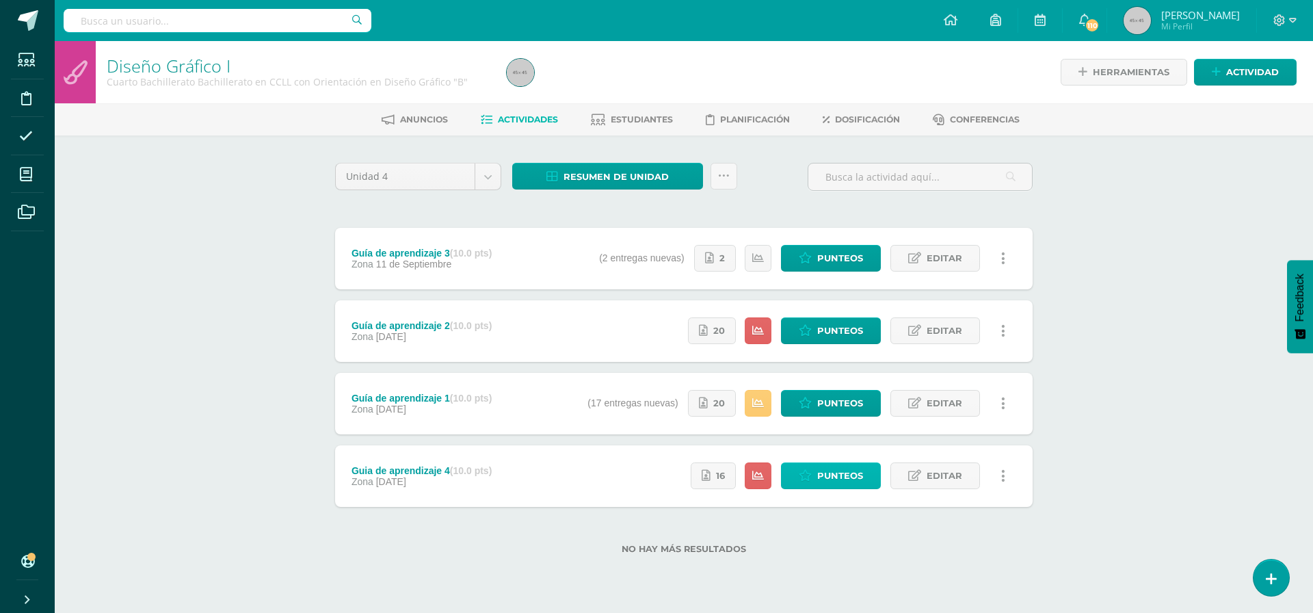
click at [832, 474] on span "Punteos" at bounding box center [840, 475] width 46 height 25
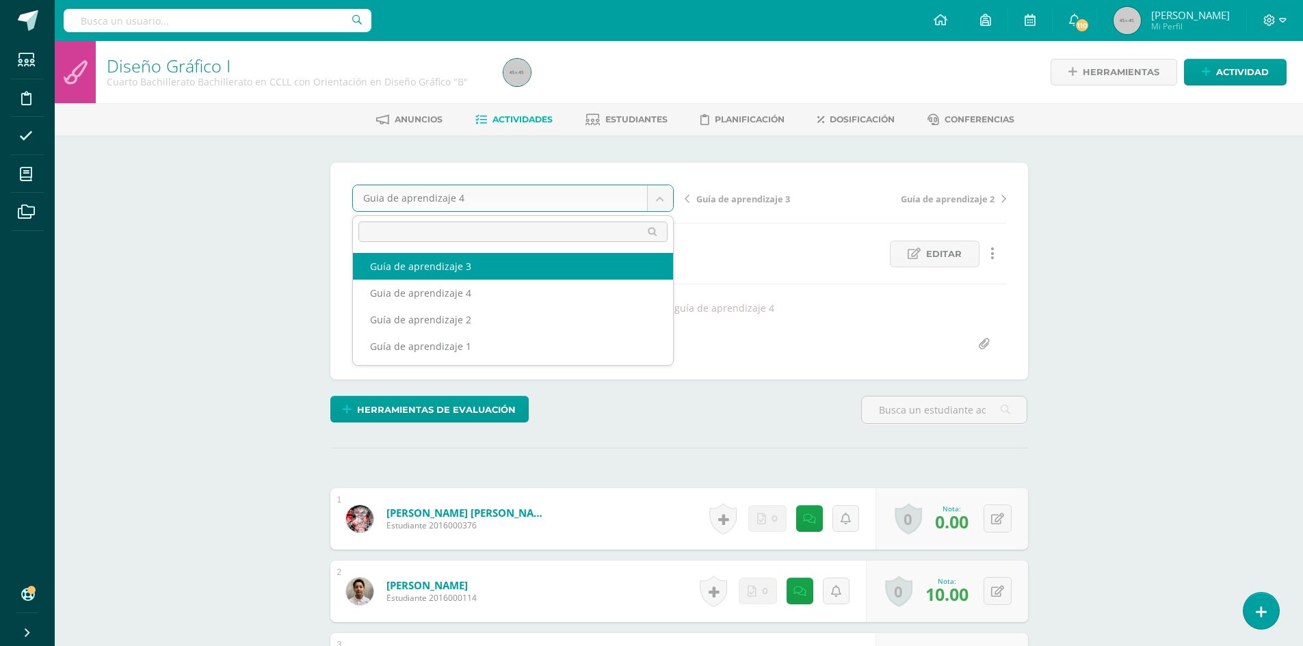
select select "/dashboard/teacher/grade-activity/180111/"
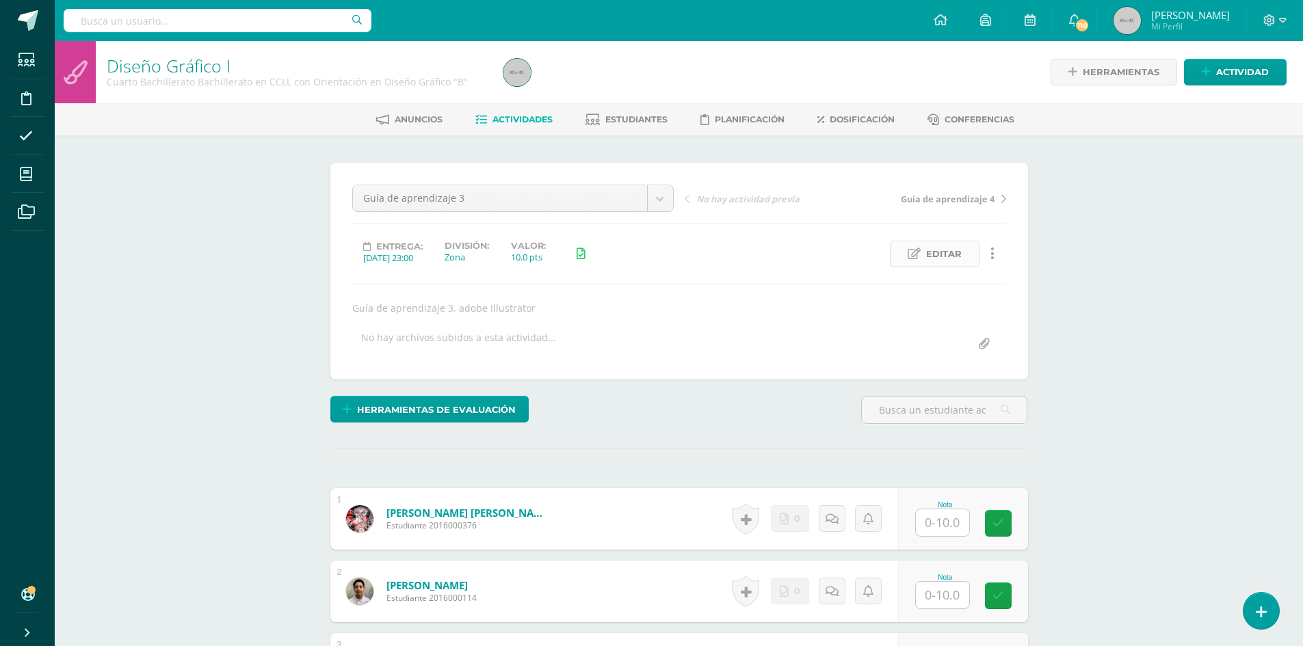
click at [940, 258] on span "Editar" at bounding box center [944, 253] width 36 height 25
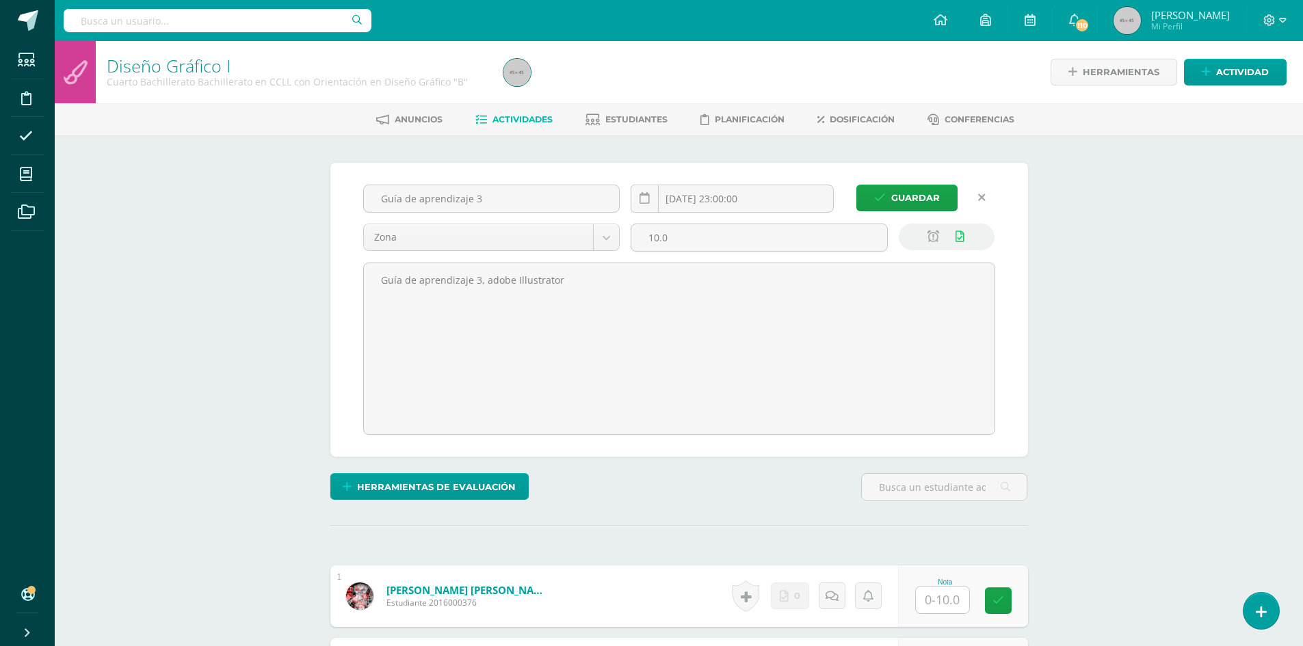
scroll to position [1, 0]
click at [960, 233] on icon at bounding box center [959, 236] width 9 height 12
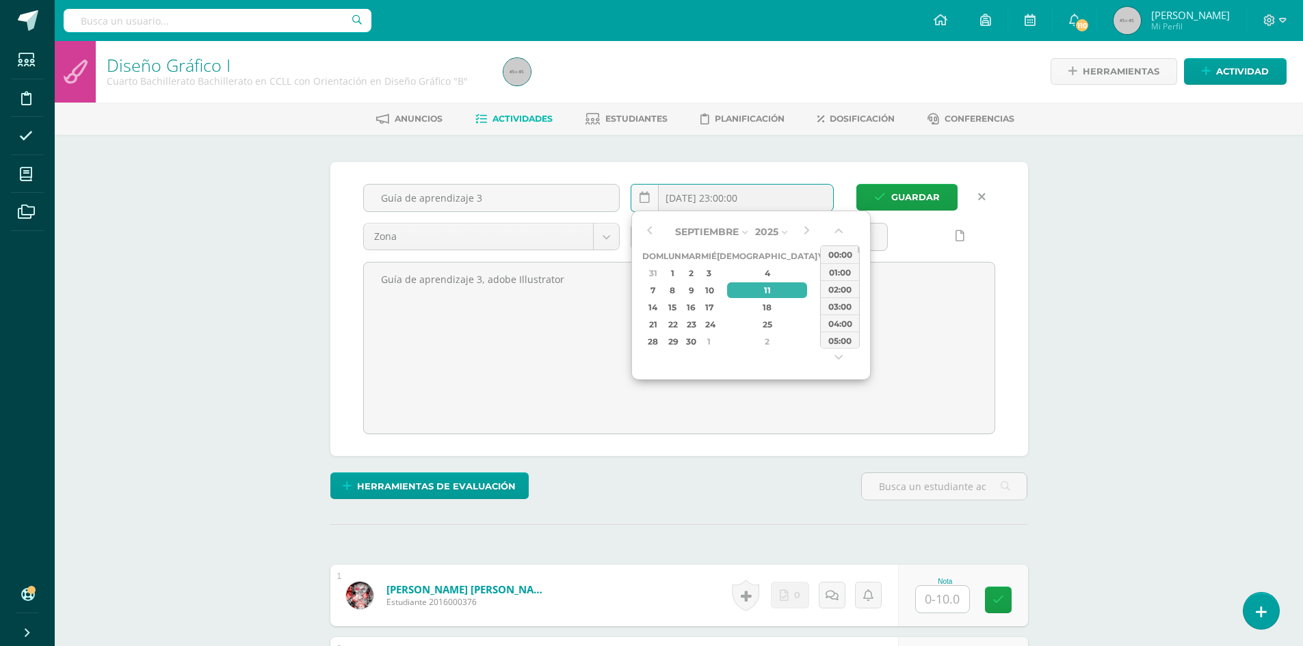
click at [747, 194] on input "[DATE] 23:00:00" at bounding box center [732, 198] width 202 height 27
click at [699, 305] on div "16" at bounding box center [691, 308] width 16 height 16
type input "[DATE] 23:00"
click at [839, 344] on div "23:00" at bounding box center [840, 339] width 38 height 17
click at [839, 344] on textarea "Guía de aprendizaje 3, adobe Illustrator" at bounding box center [679, 348] width 630 height 171
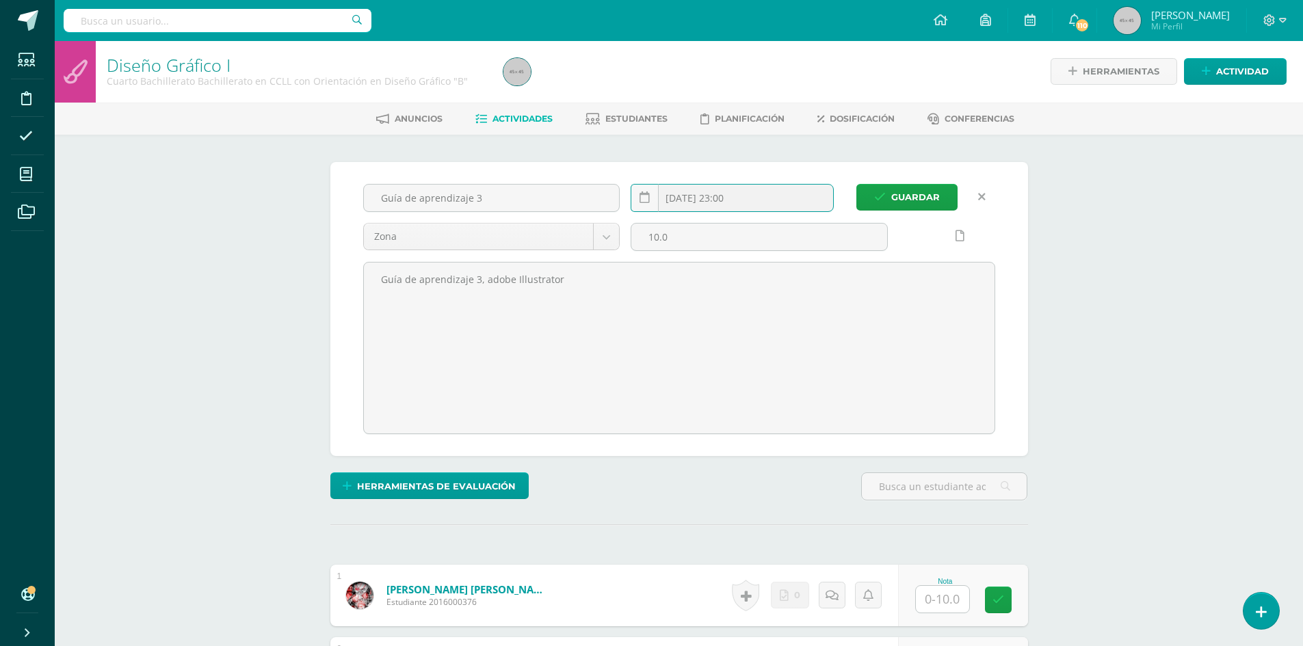
click at [774, 196] on input "[DATE] 23:00" at bounding box center [732, 198] width 202 height 27
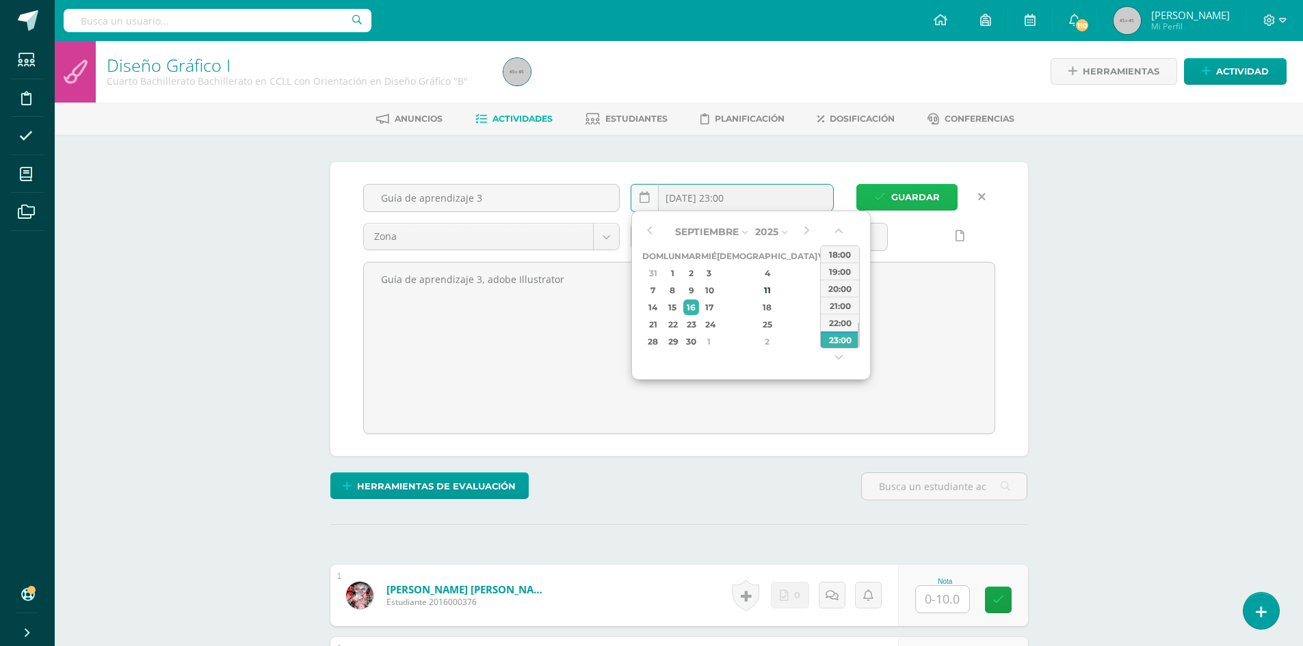
click at [907, 197] on span "Guardar" at bounding box center [915, 197] width 49 height 25
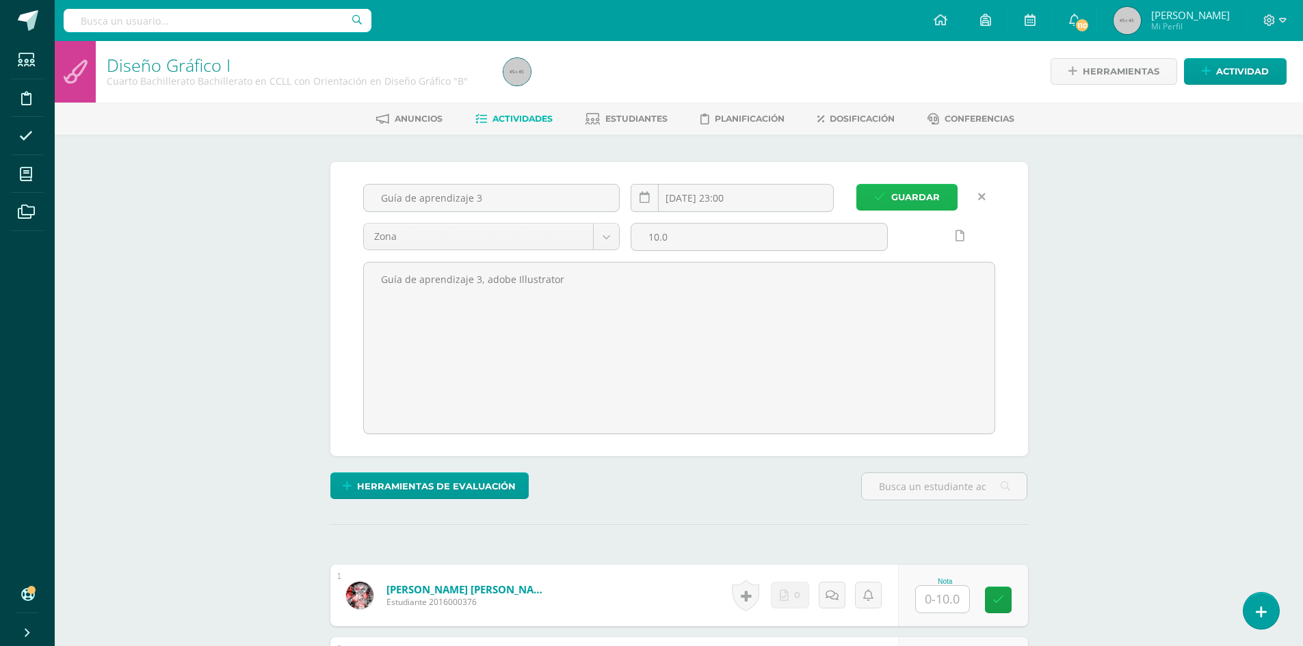
click at [910, 194] on span "Guardar" at bounding box center [915, 197] width 49 height 25
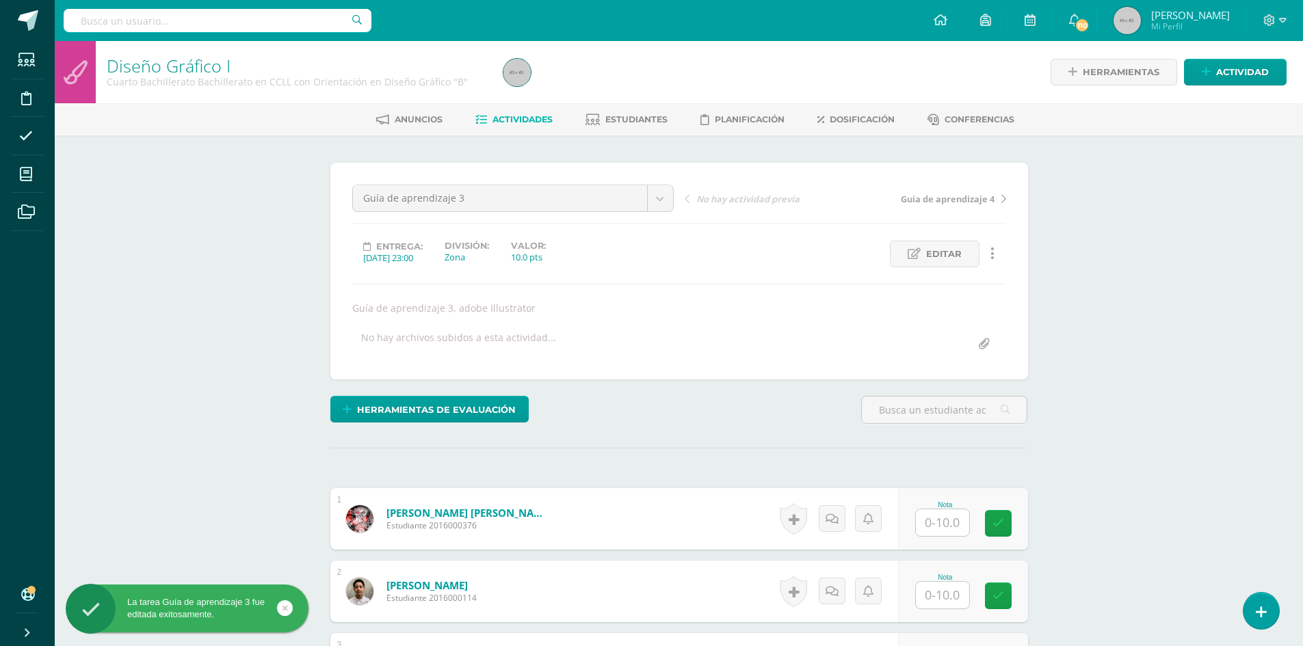
scroll to position [1, 0]
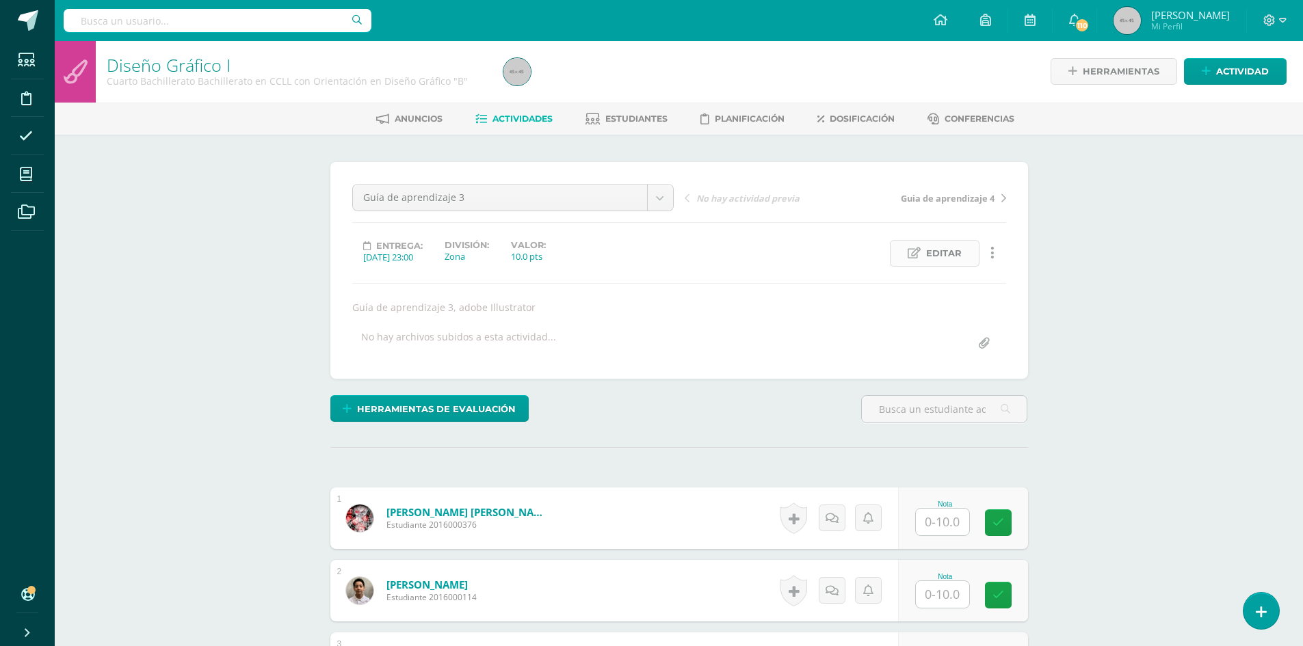
click at [953, 248] on span "Editar" at bounding box center [944, 253] width 36 height 25
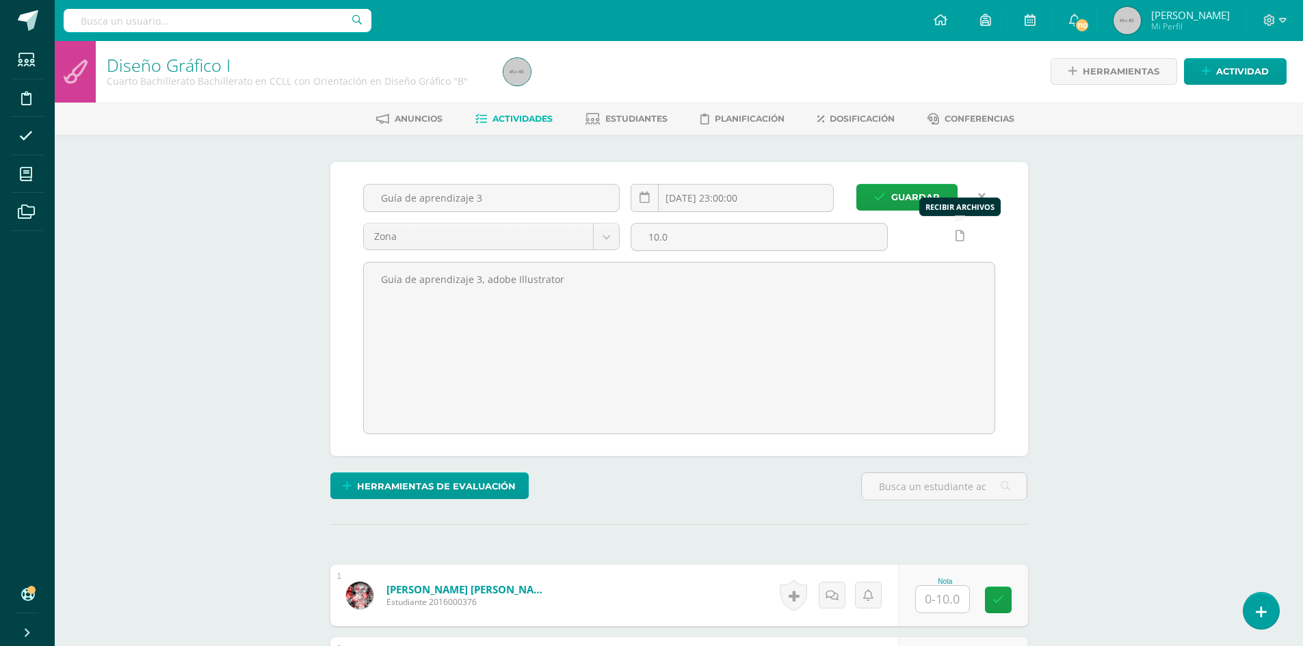
click at [955, 230] on icon at bounding box center [959, 236] width 9 height 12
click at [757, 197] on input "[DATE] 23:00:00" at bounding box center [732, 198] width 202 height 27
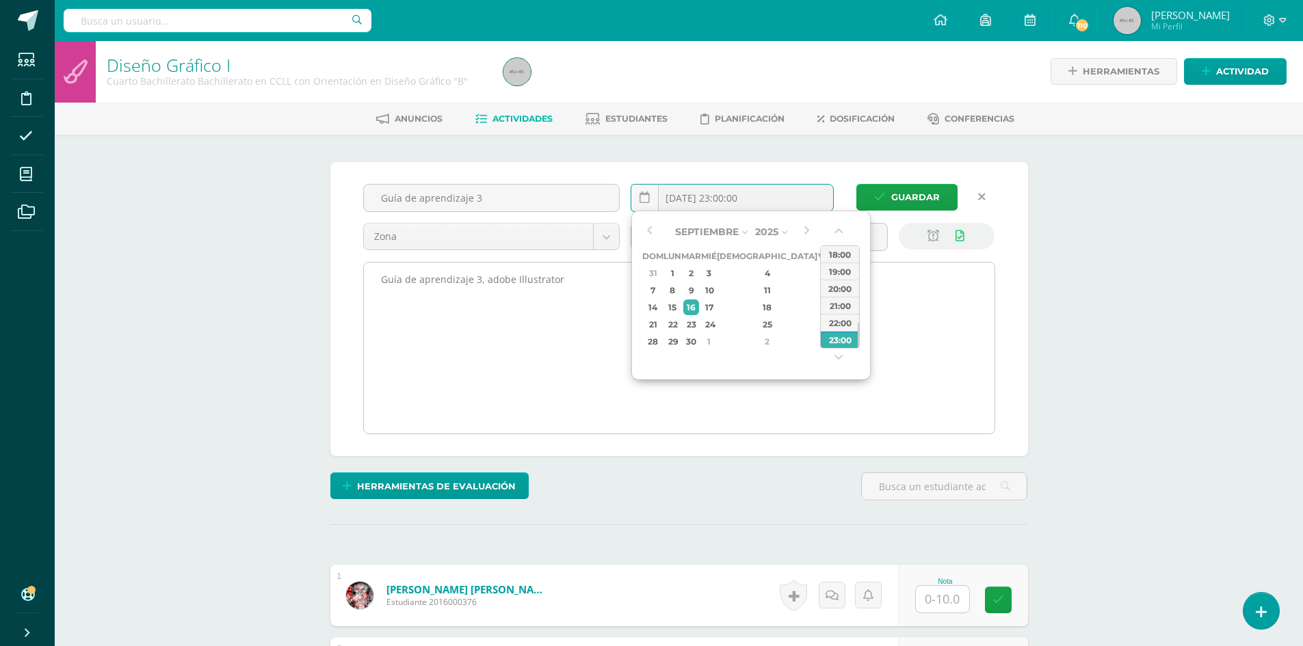
type input "2025-09-16 23:00"
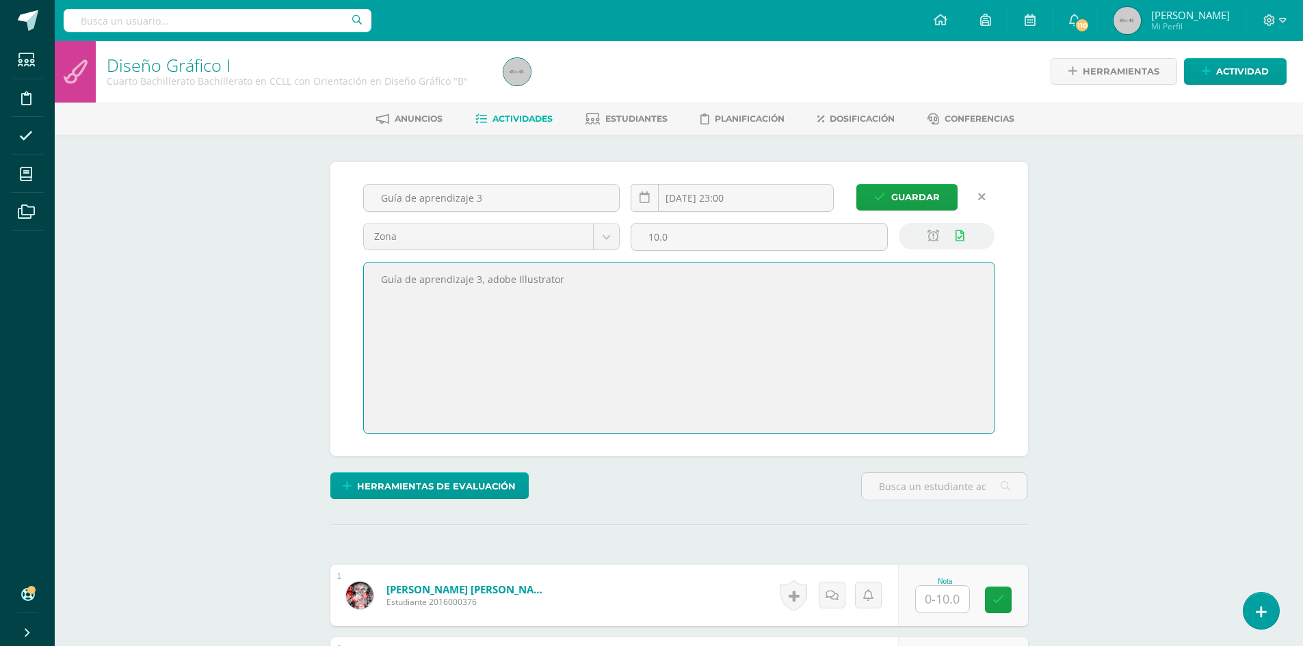
click at [492, 404] on textarea "Guía de aprendizaje 3, adobe Illustrator" at bounding box center [679, 348] width 630 height 171
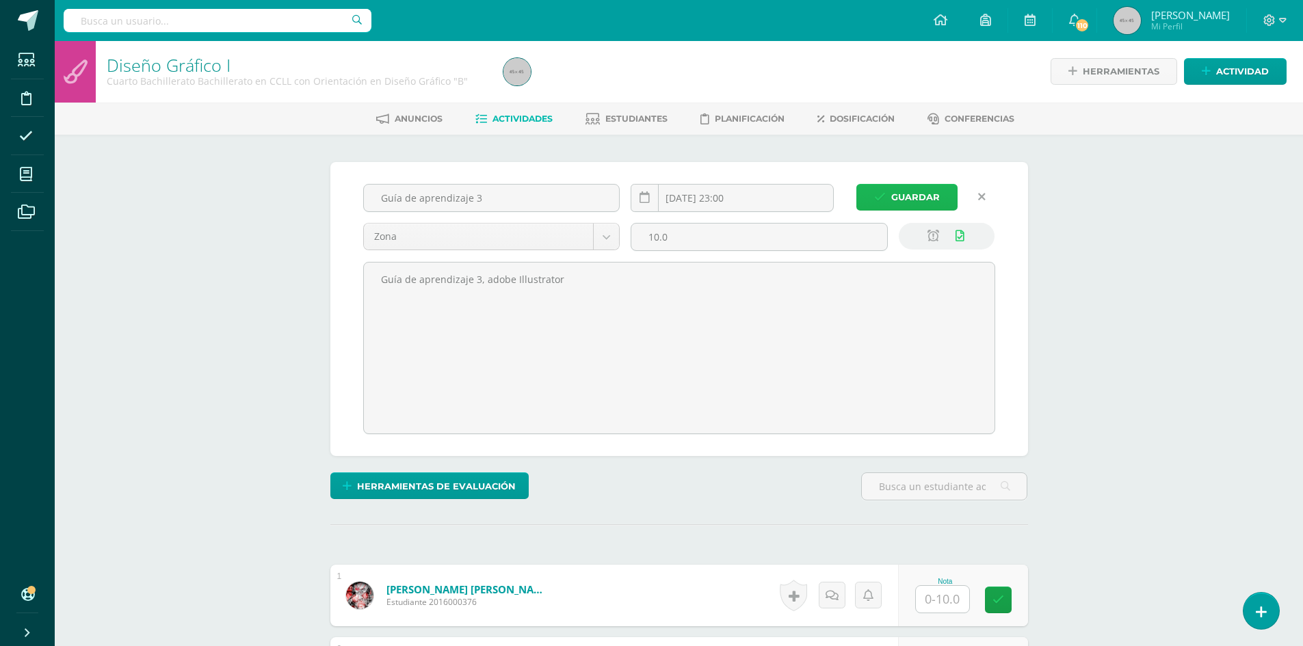
click at [924, 194] on span "Guardar" at bounding box center [915, 197] width 49 height 25
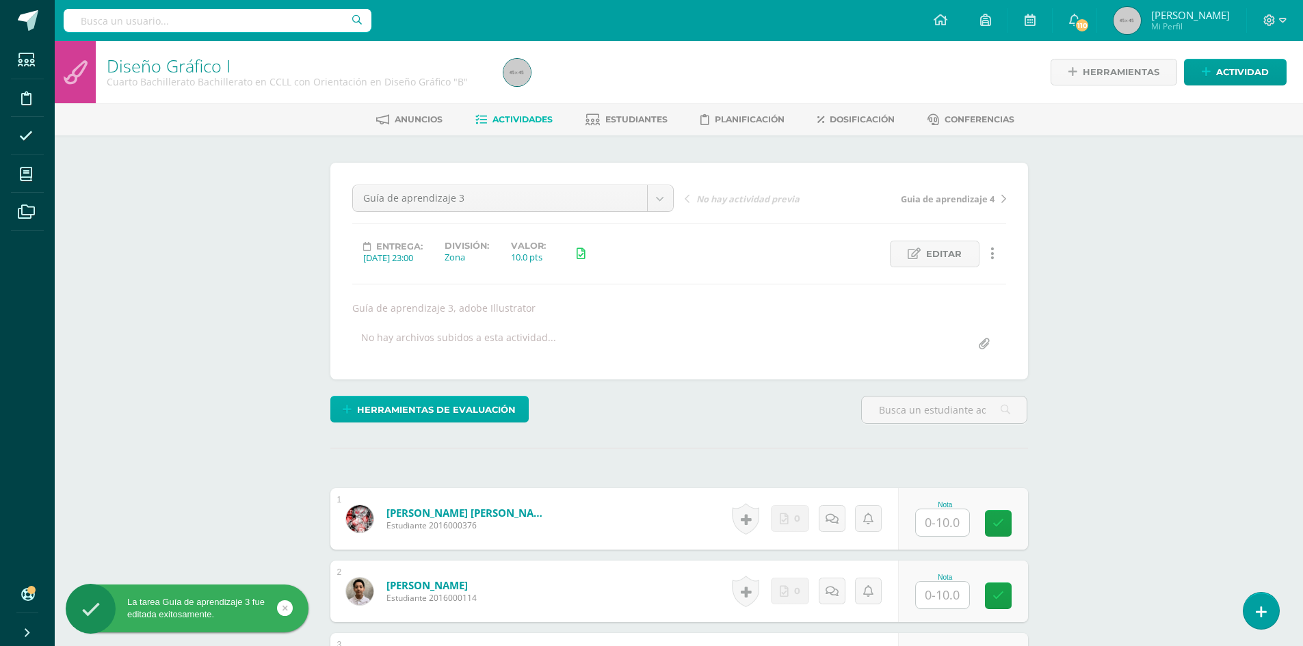
scroll to position [1, 0]
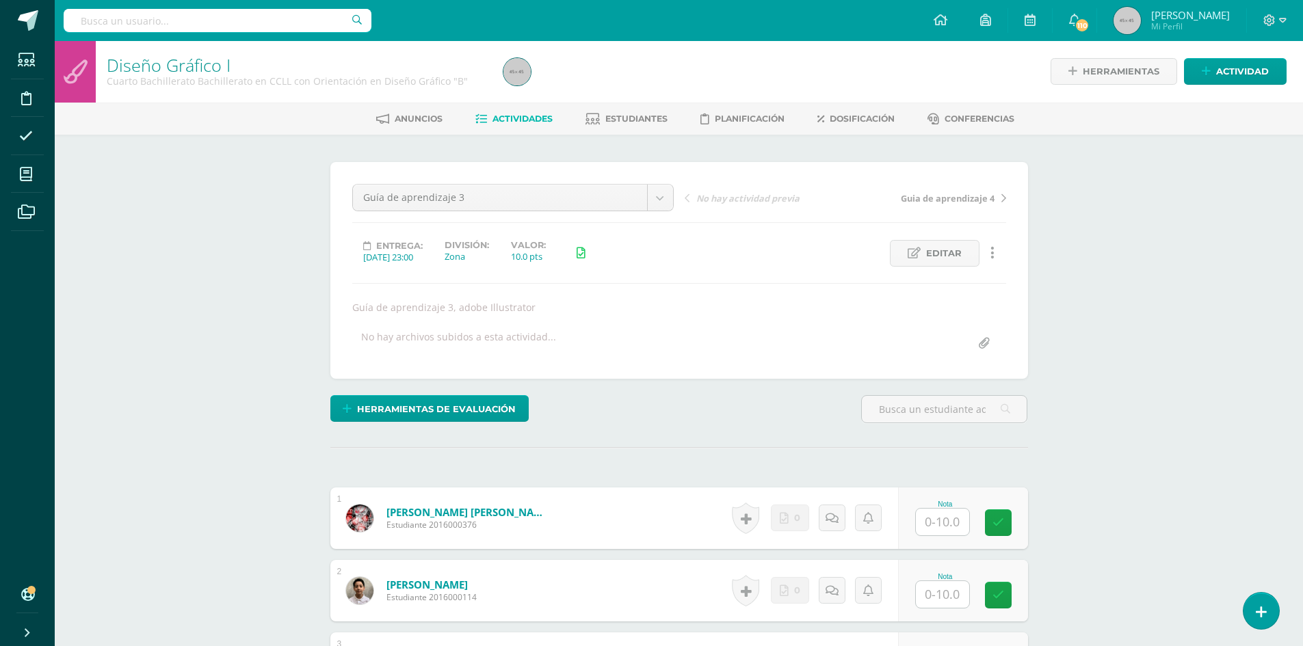
click at [981, 338] on input "file" at bounding box center [983, 343] width 27 height 27
type input "C:\fakepath\Guia de aprendizaje 3 IV UNIDAD.pdf"
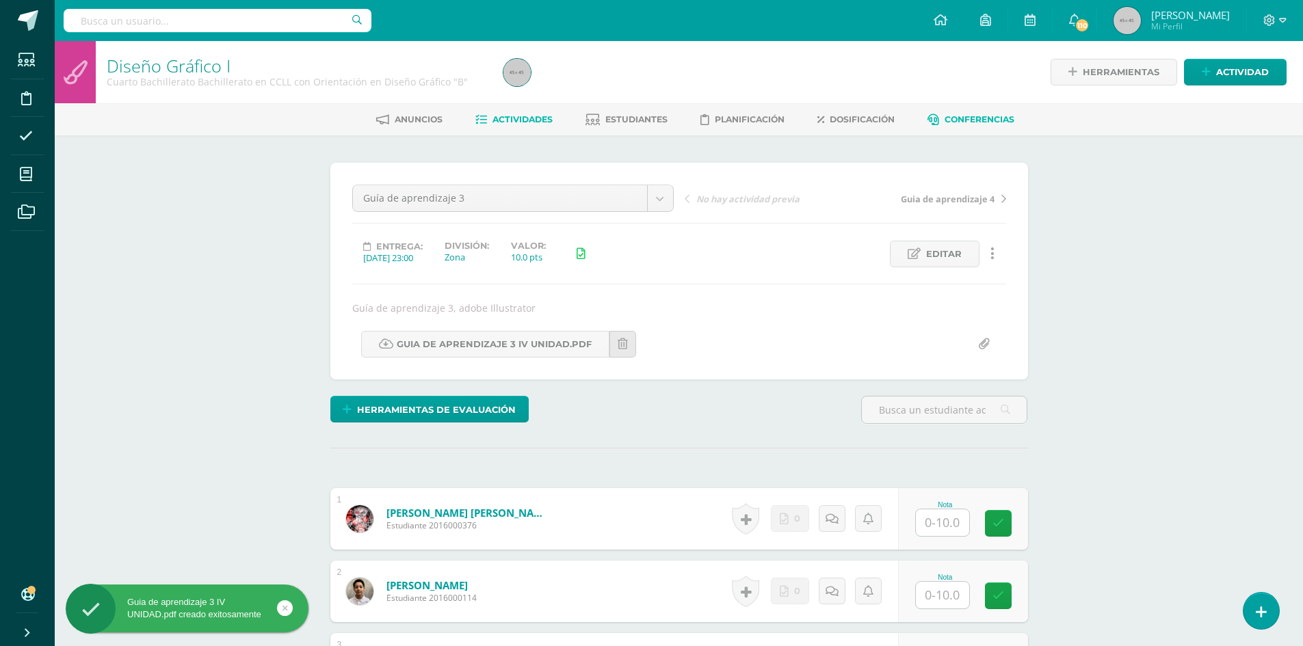
scroll to position [1, 0]
click at [1287, 26] on div at bounding box center [1275, 20] width 56 height 41
click at [1281, 24] on icon at bounding box center [1283, 20] width 8 height 12
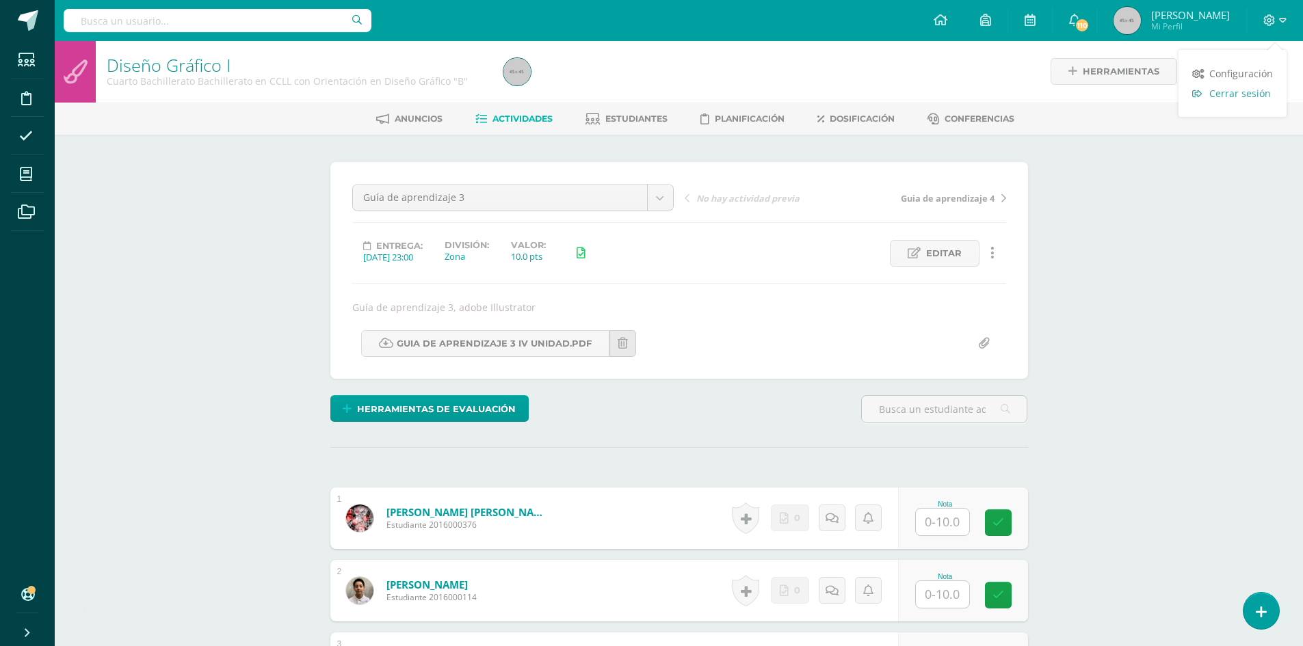
click at [1246, 96] on span "Cerrar sesión" at bounding box center [1240, 93] width 62 height 13
